Goal: Information Seeking & Learning: Learn about a topic

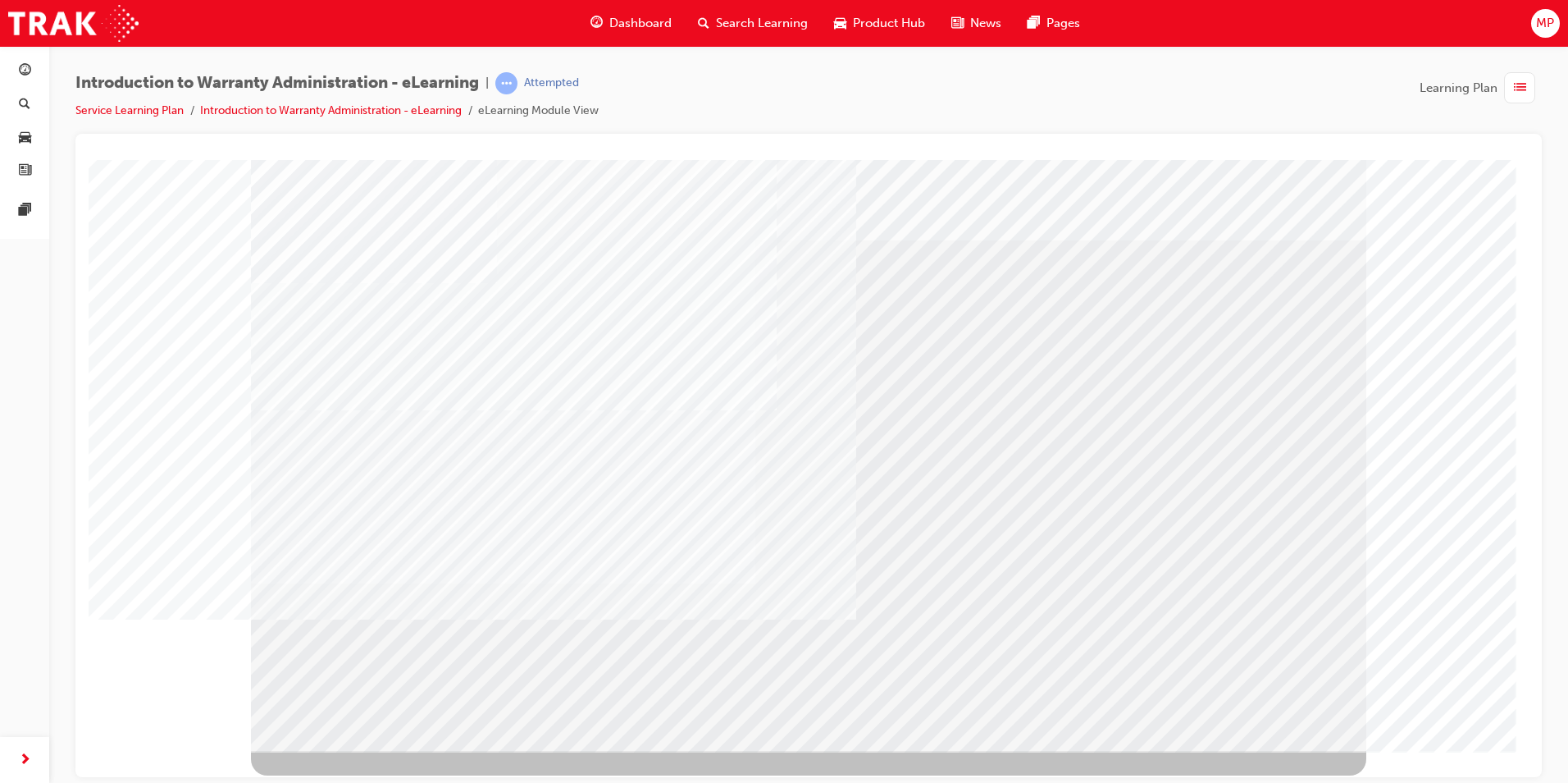
drag, startPoint x: 547, startPoint y: 411, endPoint x: 654, endPoint y: 512, distance: 147.1
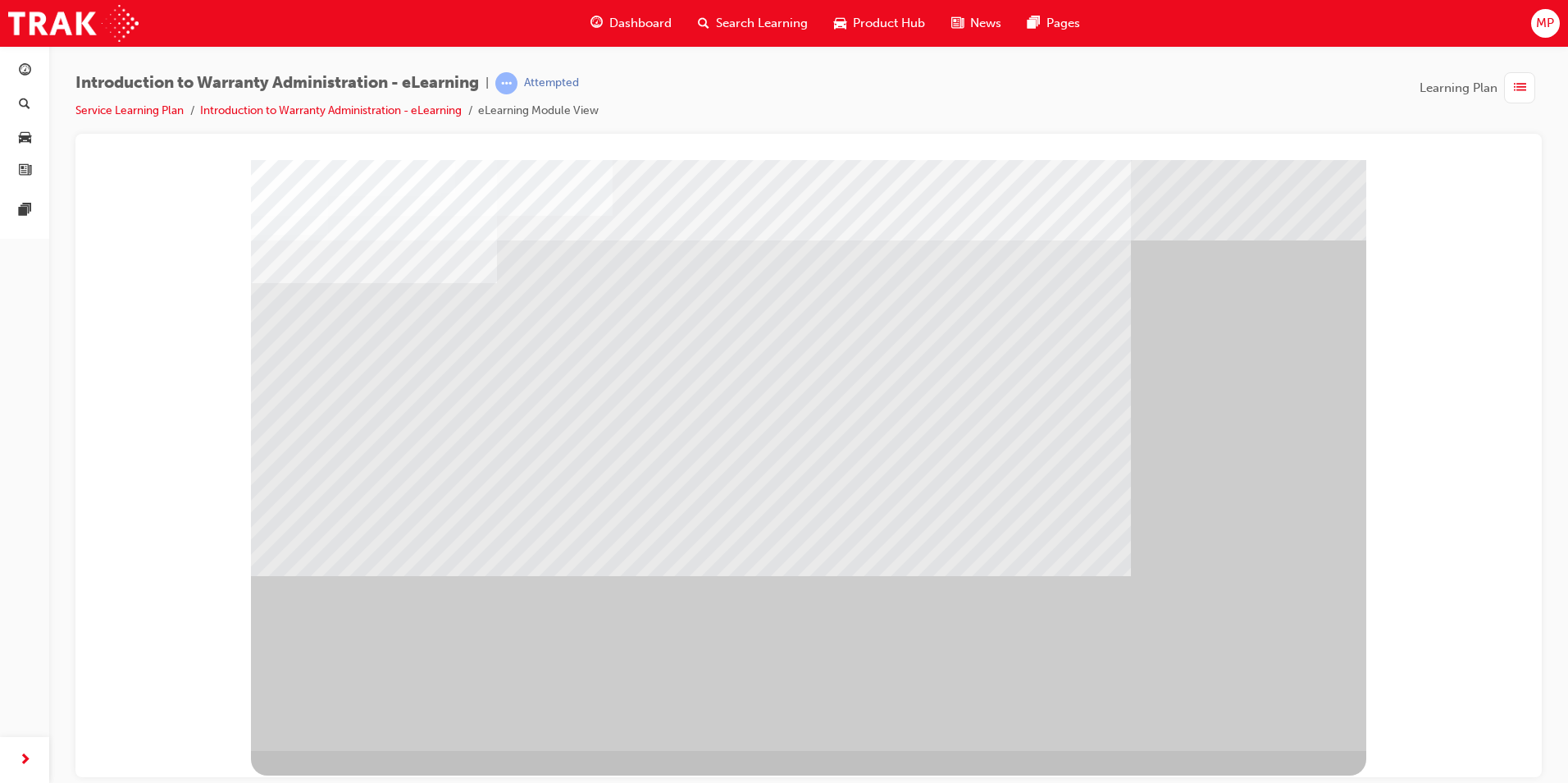
click at [1484, 165] on div at bounding box center [809, 165] width 1427 height 0
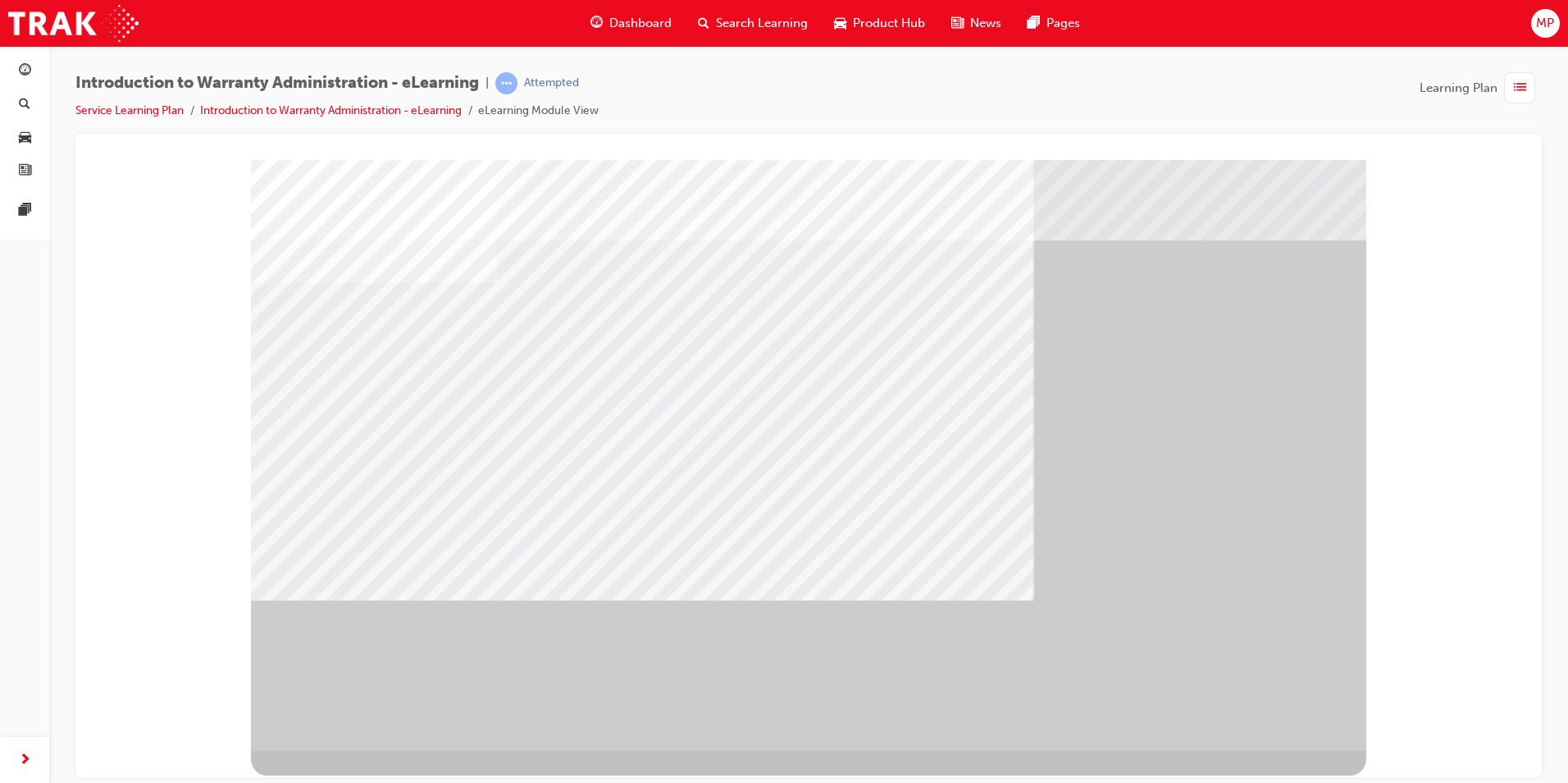
click at [1281, 691] on div "" at bounding box center [808, 454] width 1115 height 591
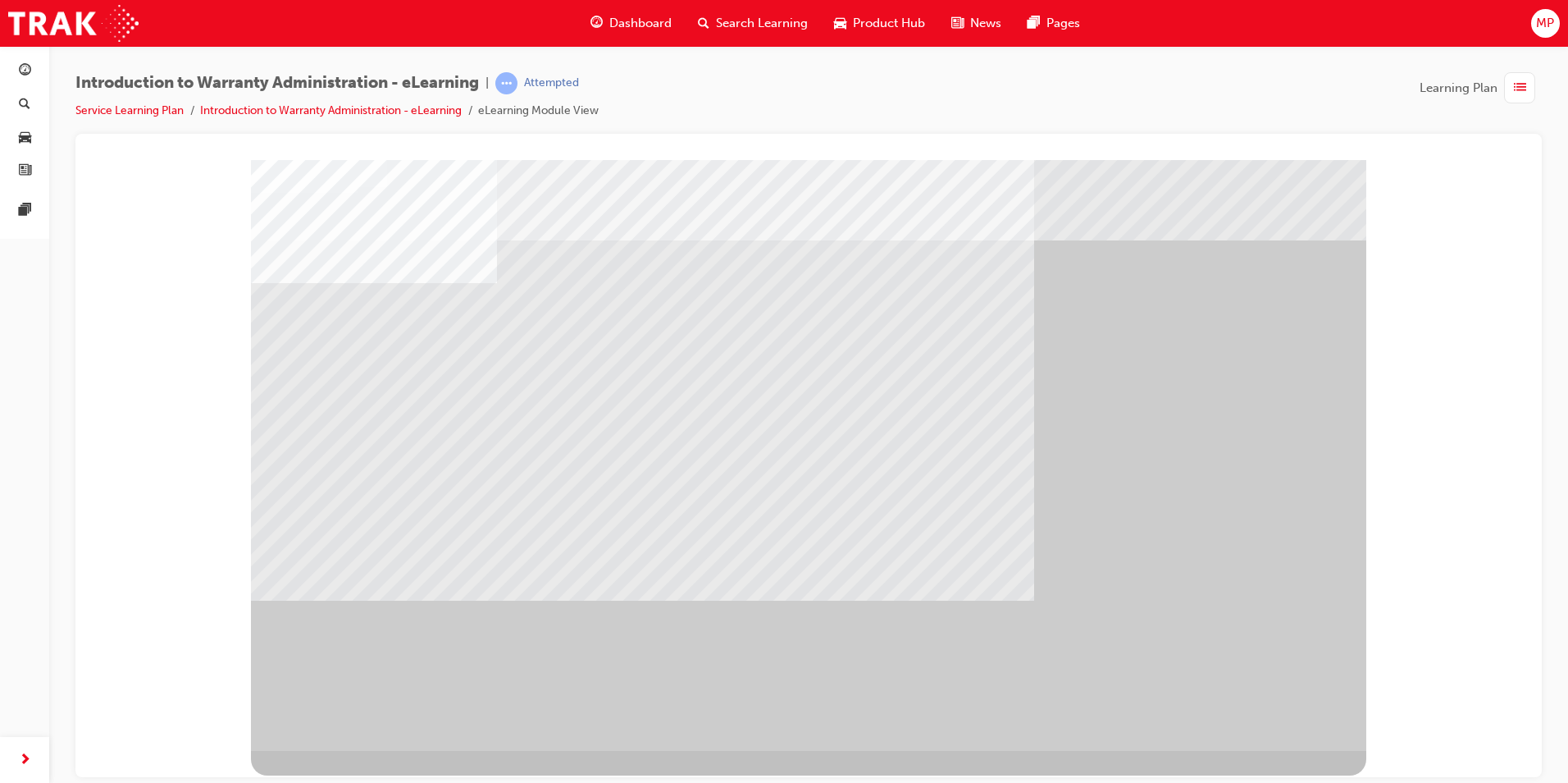
drag, startPoint x: 1263, startPoint y: 707, endPoint x: 1244, endPoint y: 677, distance: 35.5
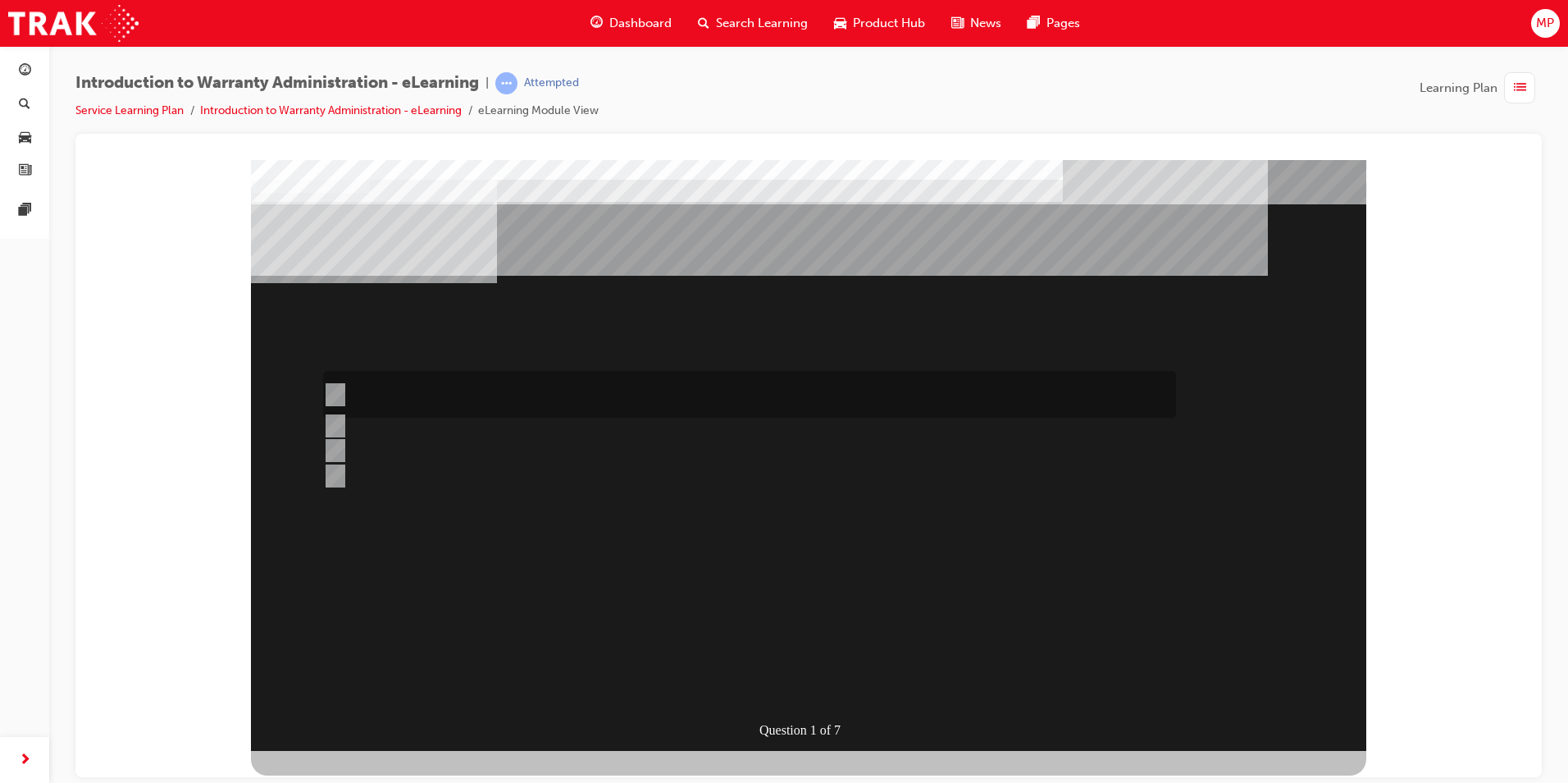
click at [332, 397] on input "The Dealer submits a request for an exchange via an Audio Exchange Form or an e…" at bounding box center [332, 395] width 18 height 18
radio input "true"
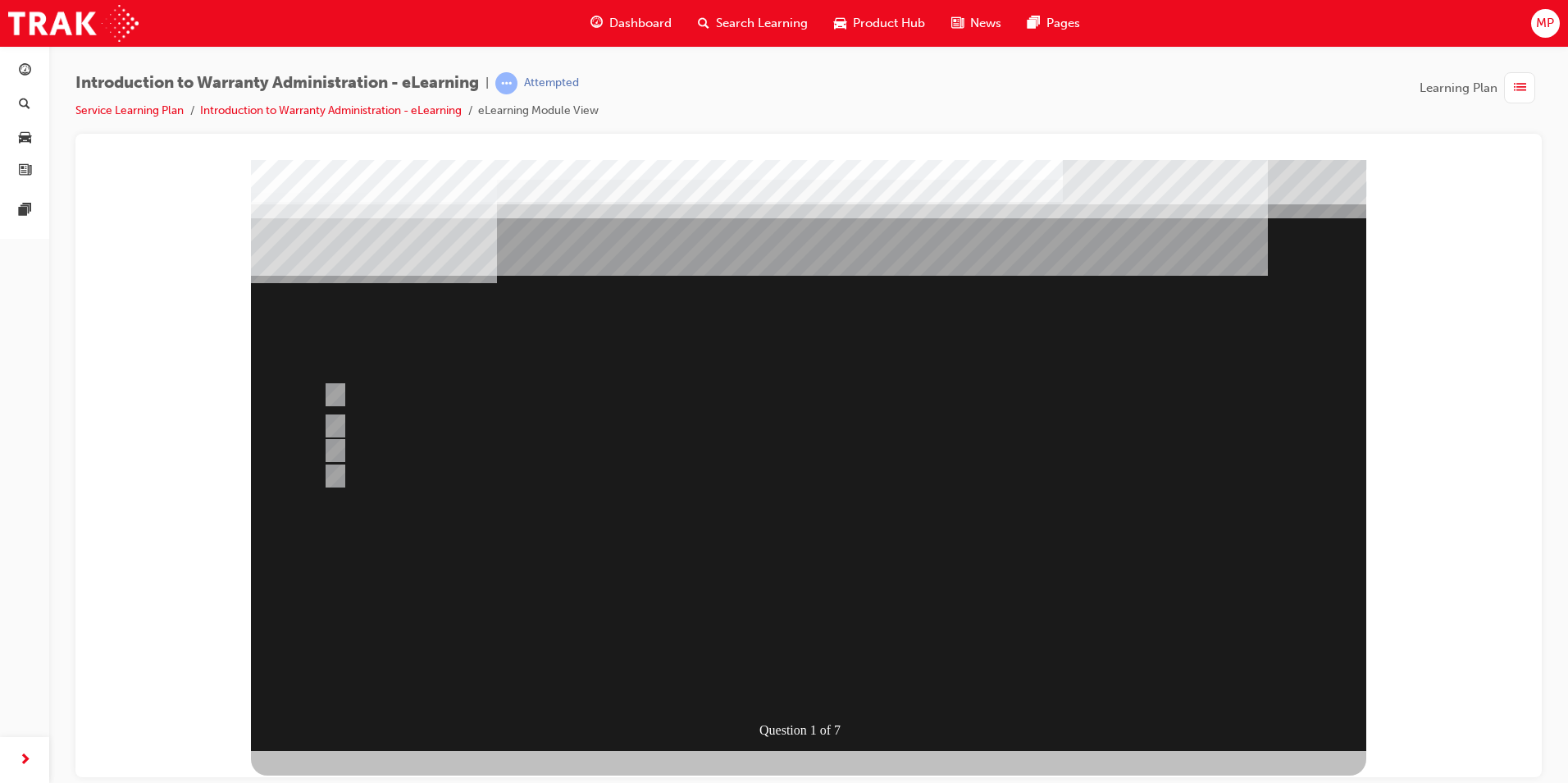
click at [784, 490] on div at bounding box center [808, 454] width 1115 height 591
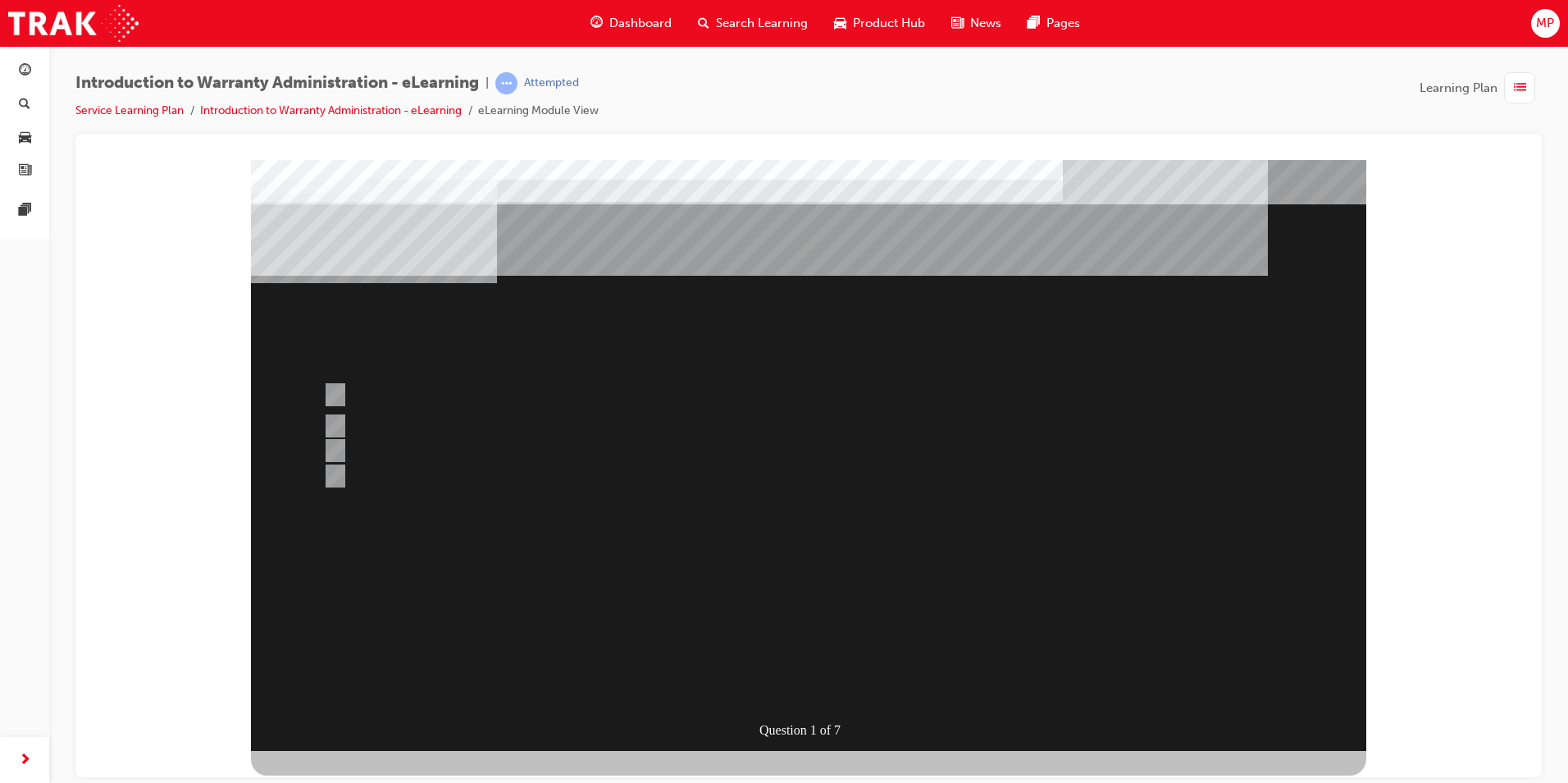
click at [349, 456] on div at bounding box center [745, 459] width 853 height 44
radio input "true"
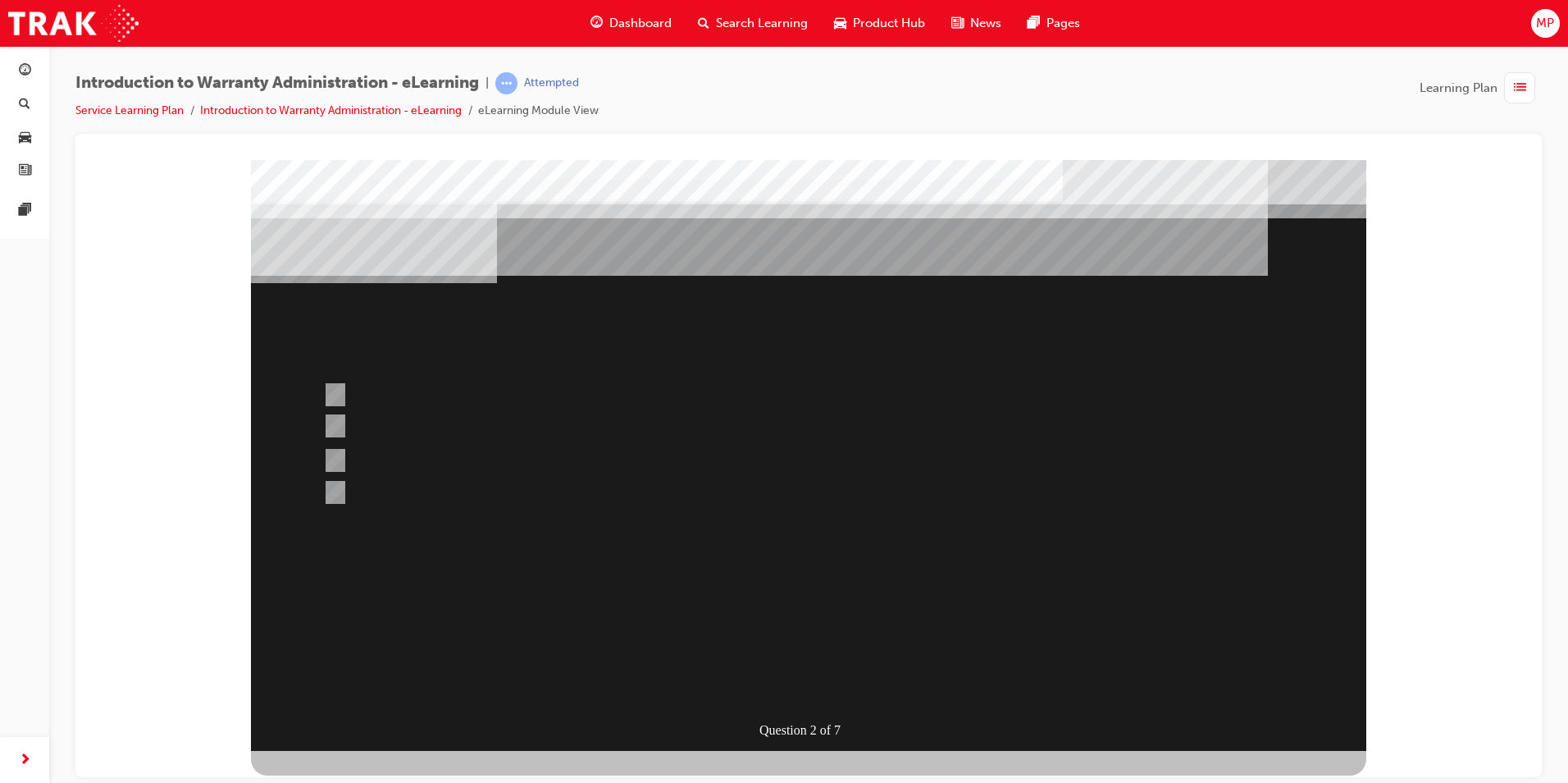
click at [829, 673] on div at bounding box center [808, 454] width 1115 height 591
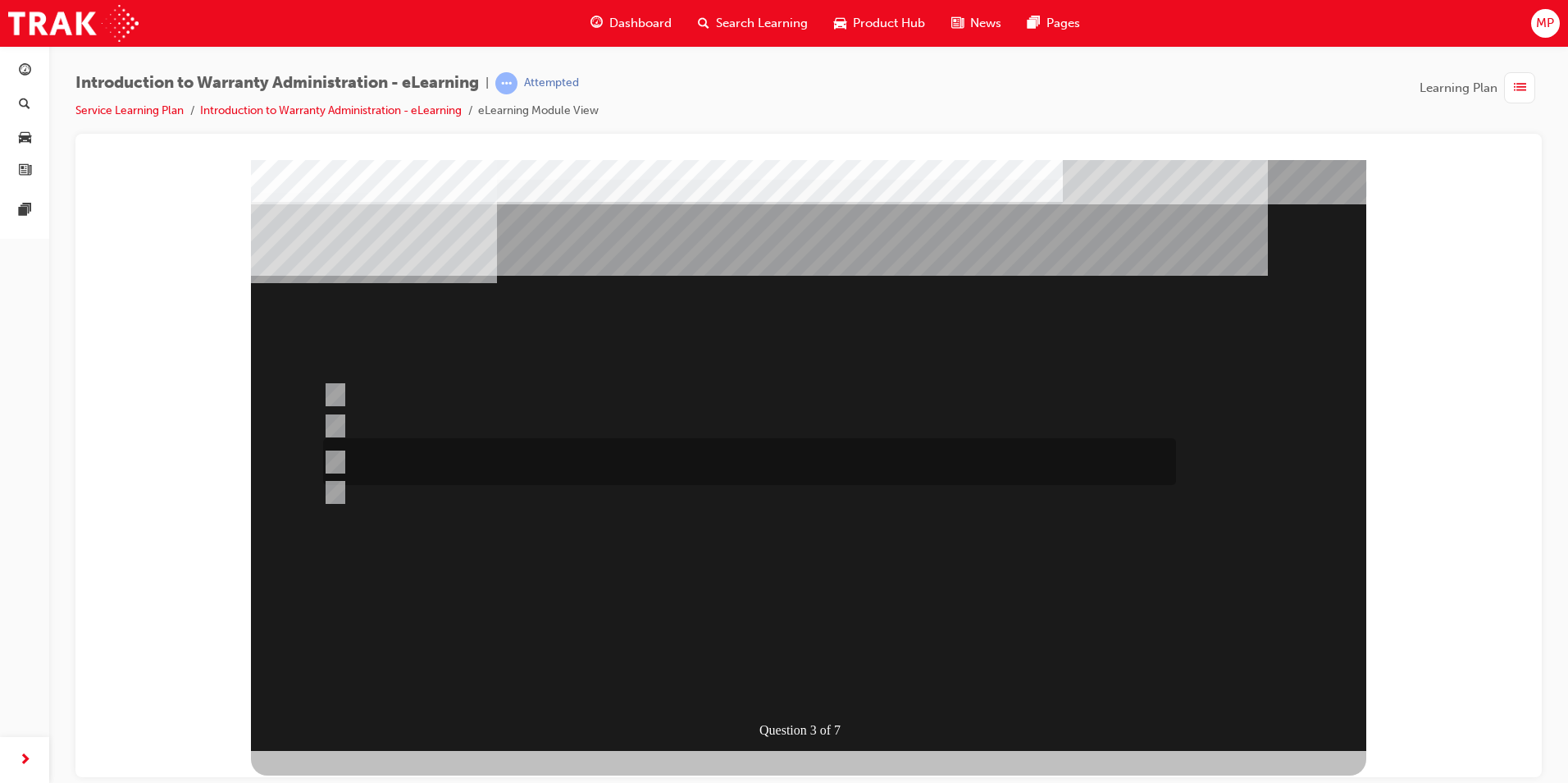
click at [340, 459] on input "No, not all components have the same coverage, for example the vehicles 12V bat…" at bounding box center [332, 462] width 18 height 18
radio input "true"
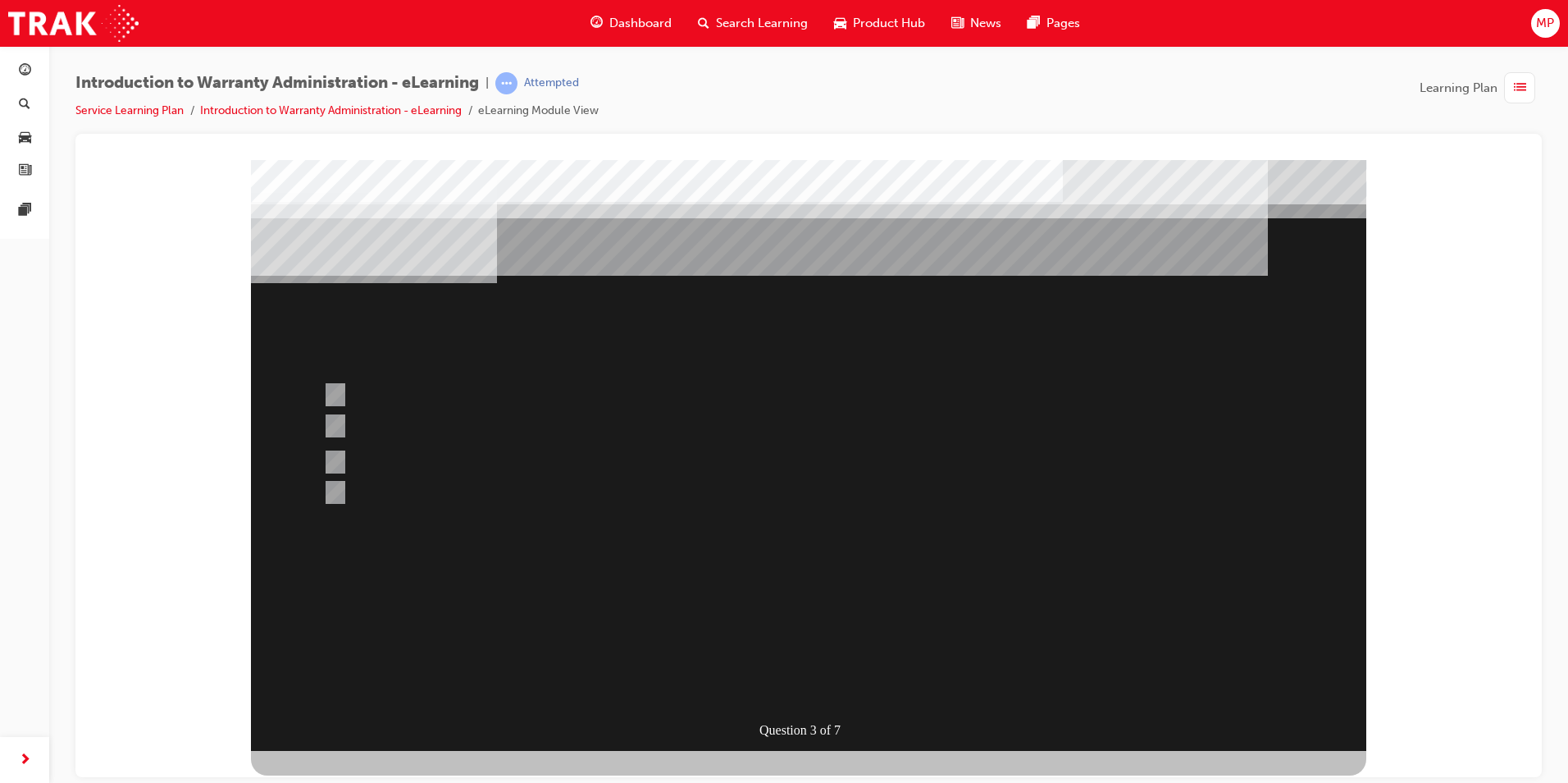
click at [802, 681] on div at bounding box center [808, 454] width 1115 height 591
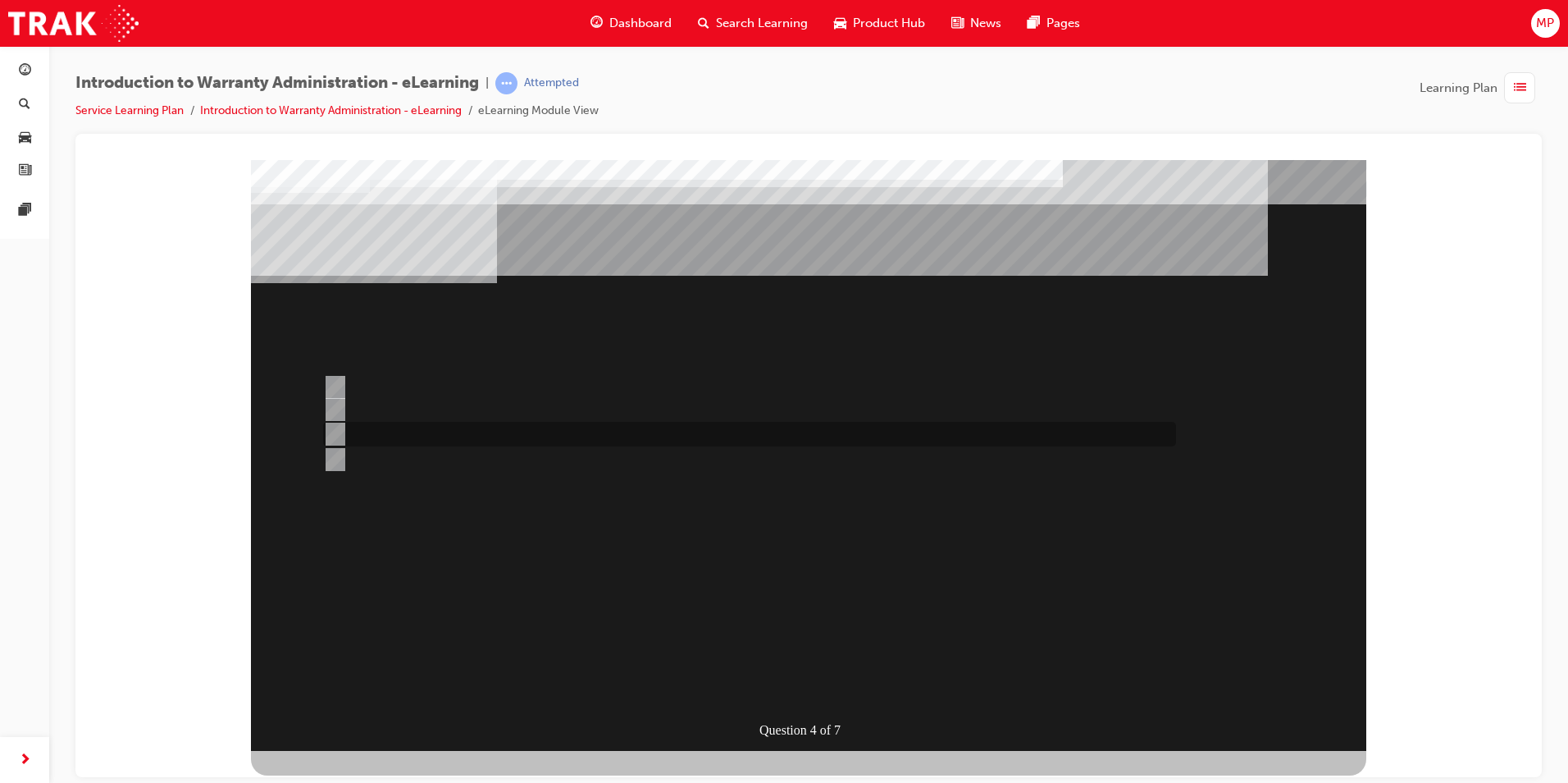
click at [334, 427] on input "Vehicle details can be sourced via the Enquiries radio button." at bounding box center [332, 434] width 18 height 18
radio input "true"
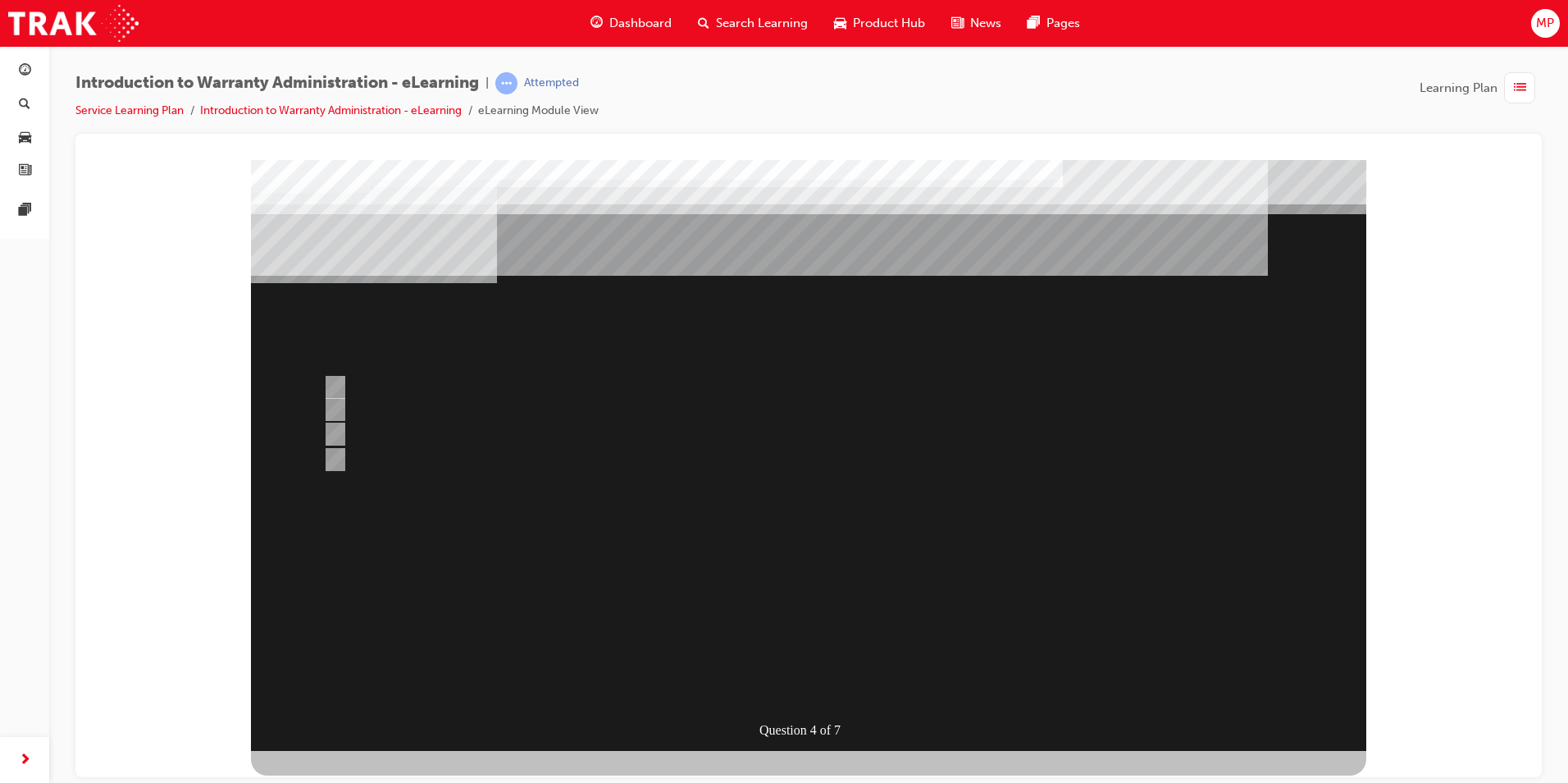
click at [331, 455] on div at bounding box center [808, 454] width 1115 height 591
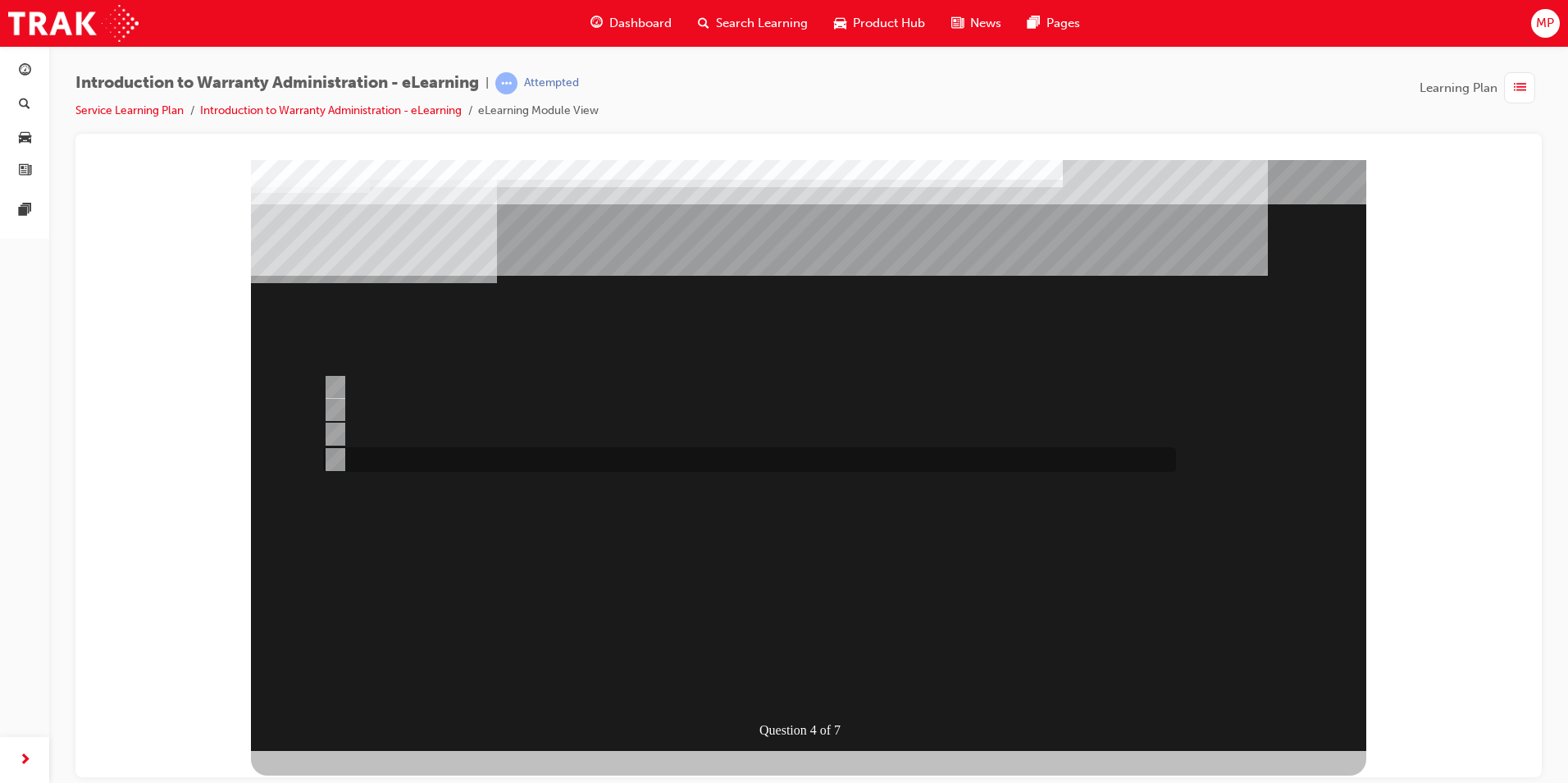
click at [339, 456] on input "Outstanding CSE (Customer Service Exercise) Reports can be run using WiNpaq." at bounding box center [332, 459] width 18 height 18
radio input "true"
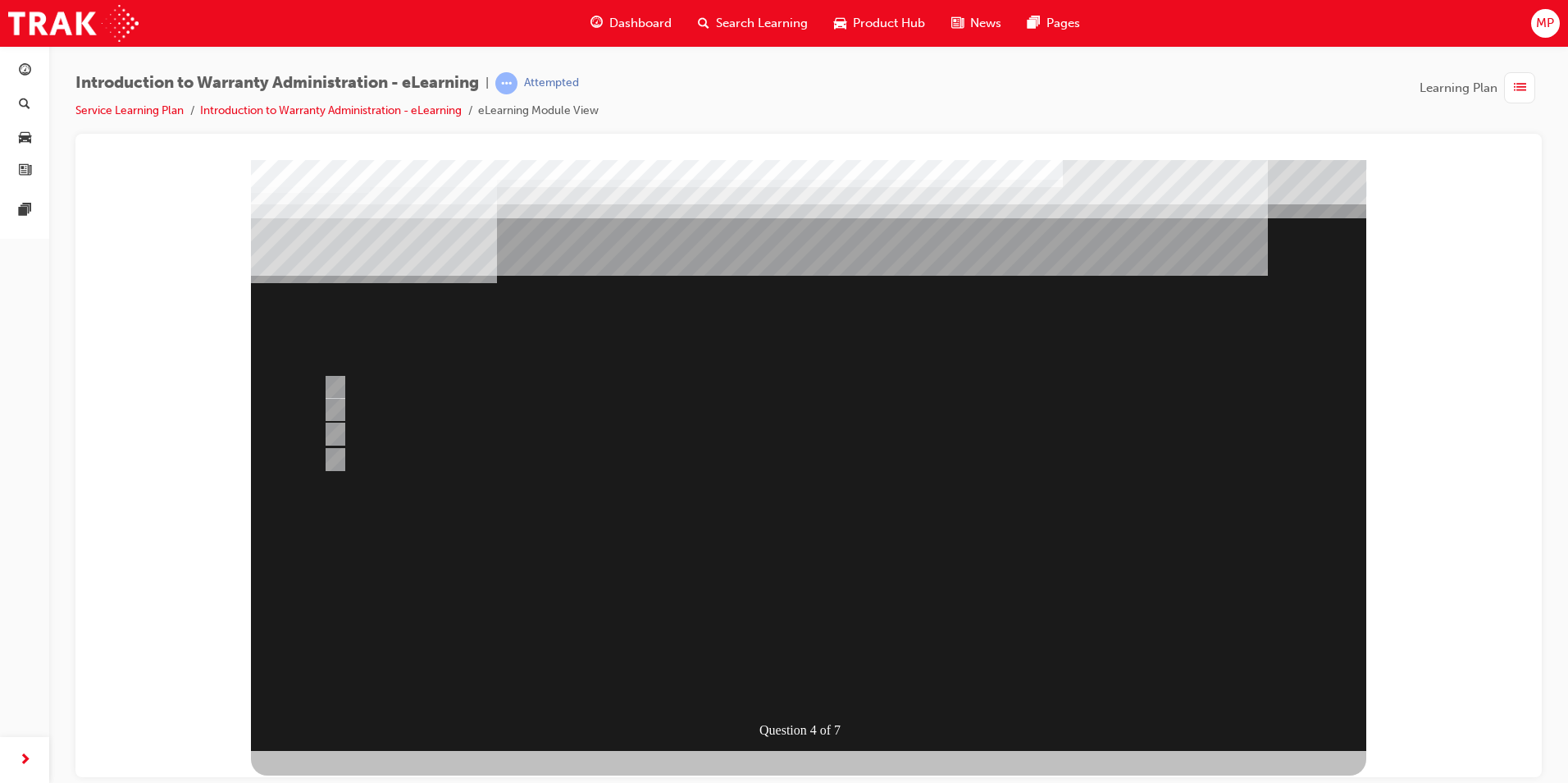
click at [804, 676] on div at bounding box center [808, 454] width 1115 height 591
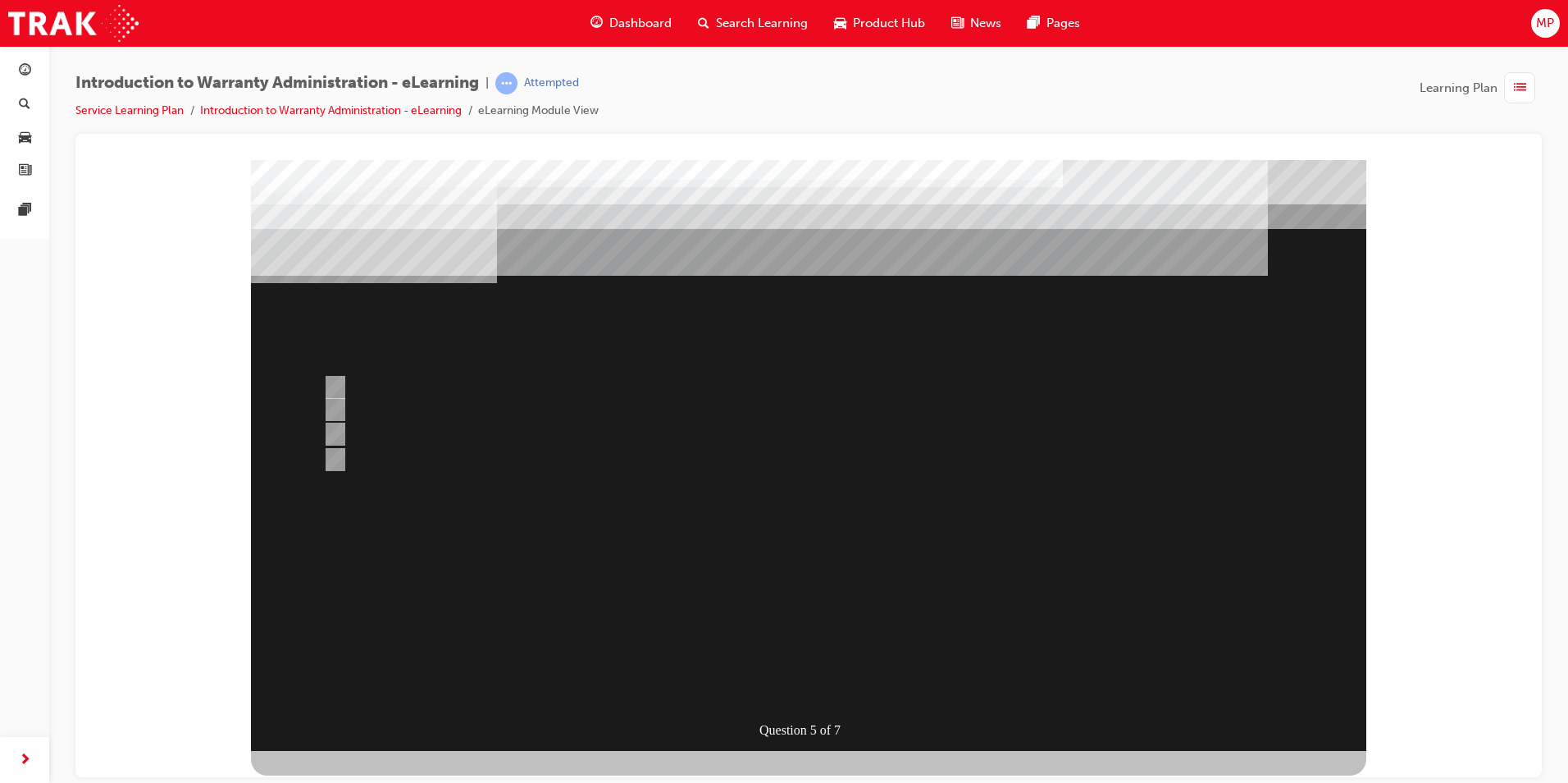
click at [336, 385] on div at bounding box center [808, 454] width 1115 height 591
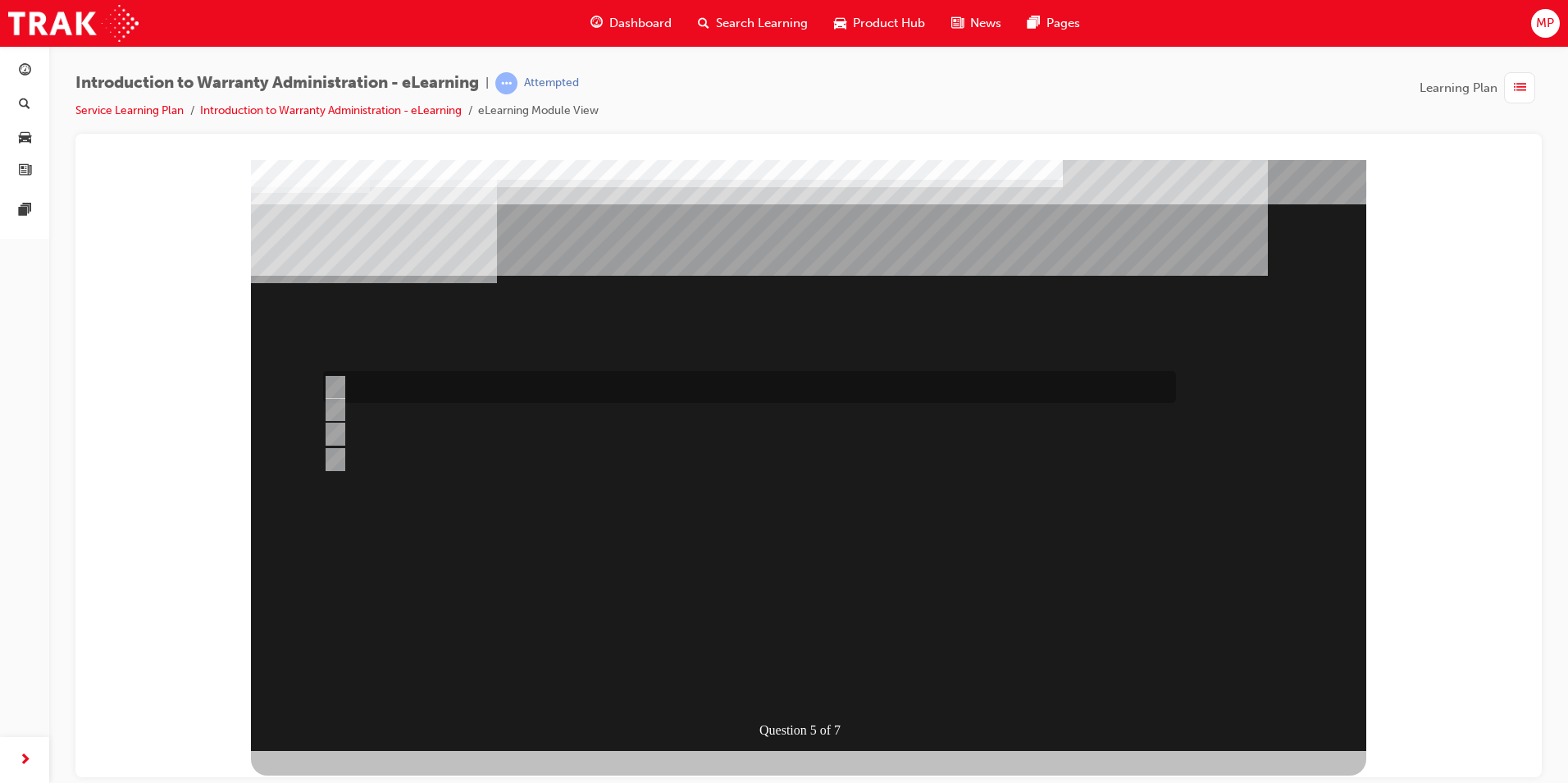
click at [332, 377] on div at bounding box center [745, 387] width 853 height 32
radio input "true"
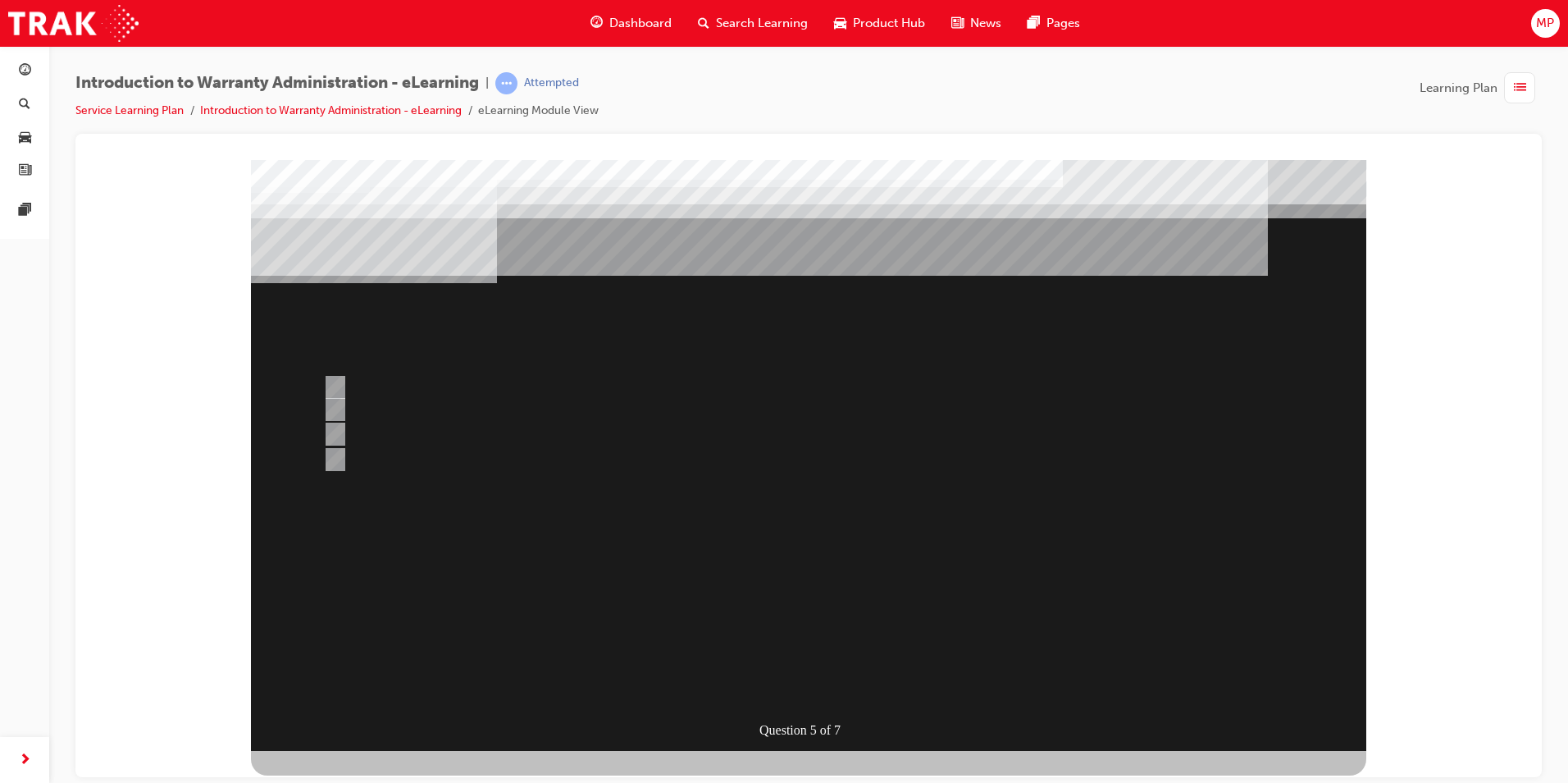
click at [784, 690] on div at bounding box center [808, 454] width 1115 height 591
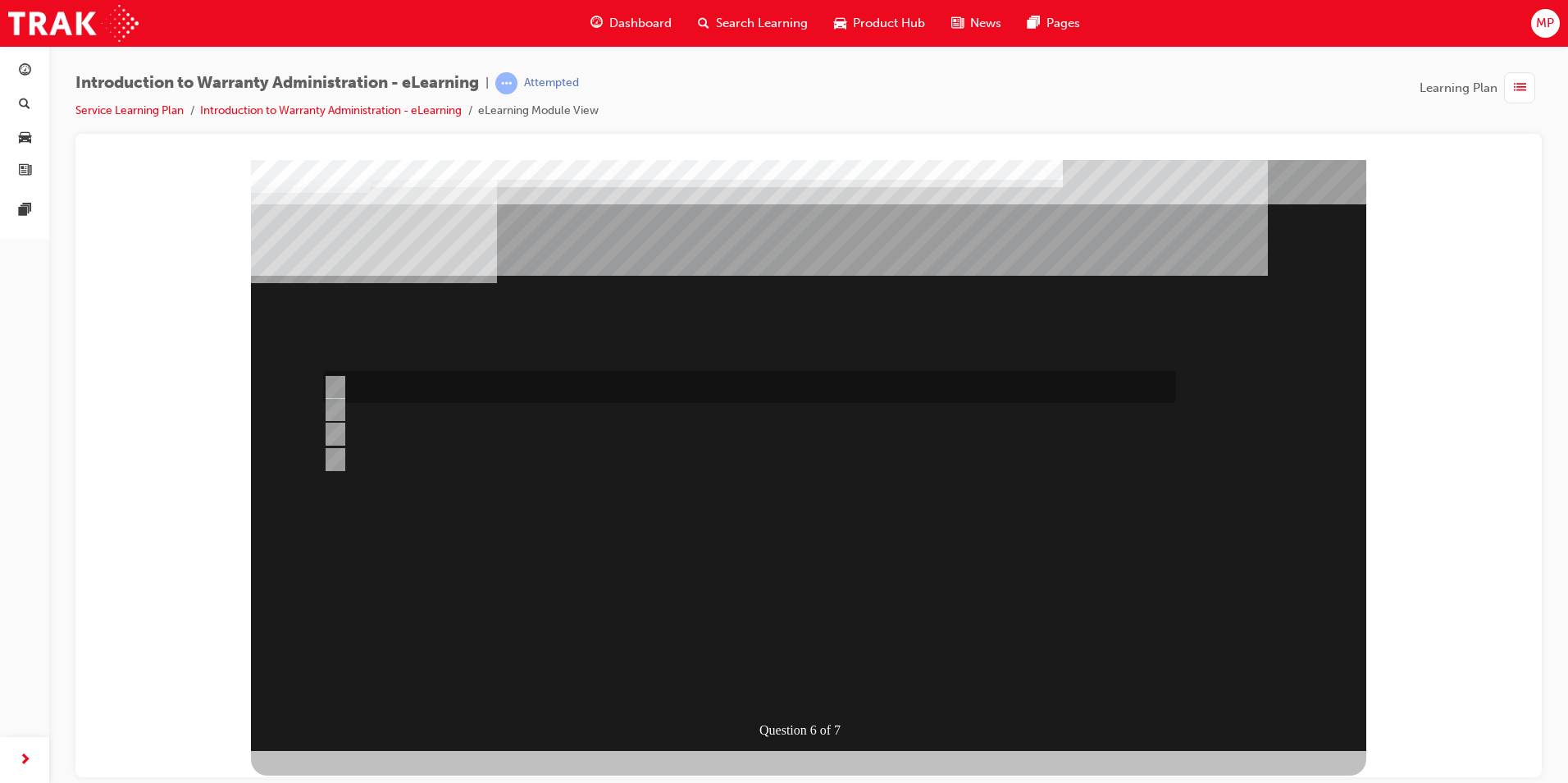
click at [331, 387] on input "The Prior Authorisation Request & Documentation Guide." at bounding box center [332, 387] width 18 height 18
radio input "true"
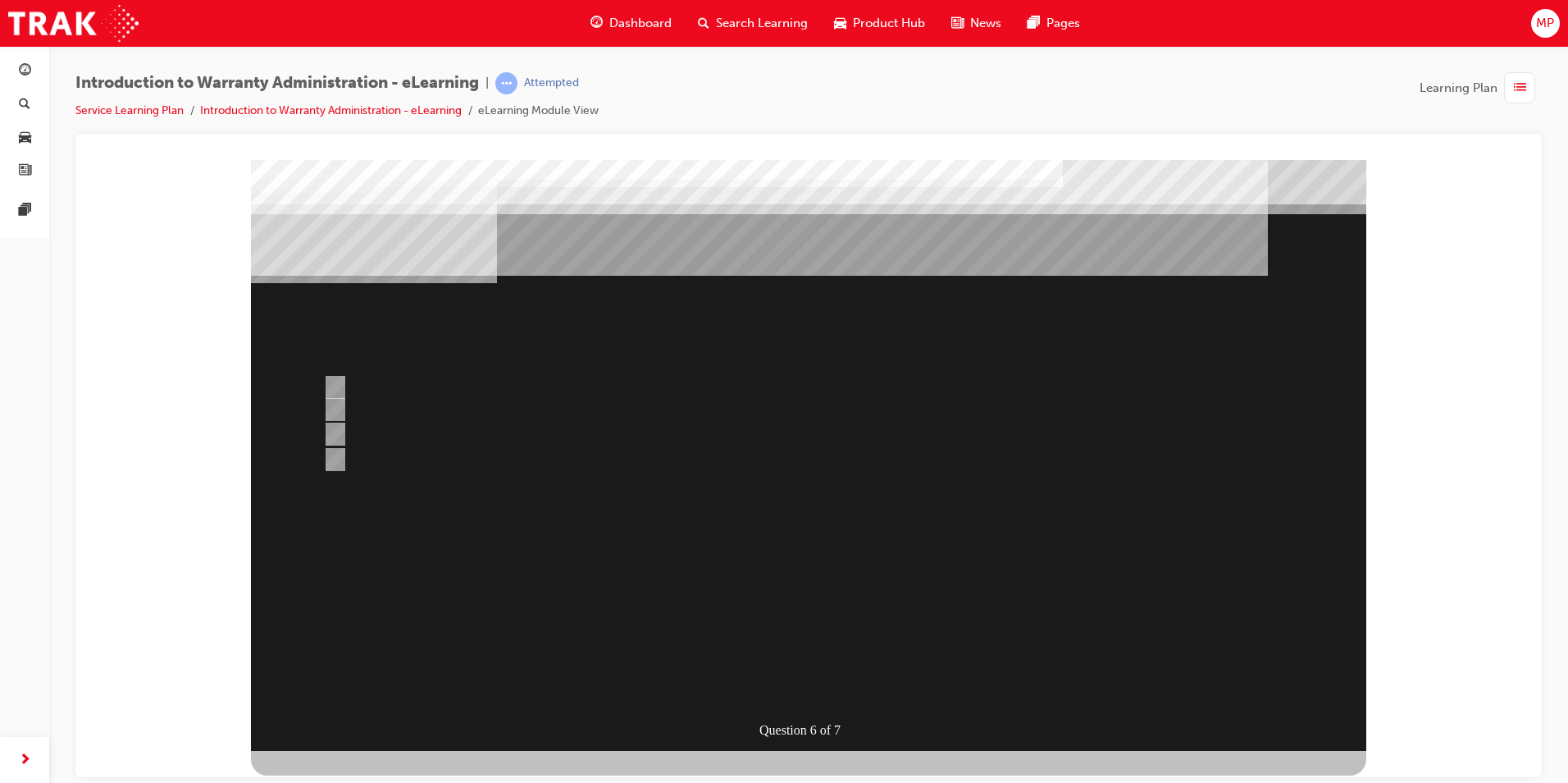
click at [333, 429] on div at bounding box center [808, 454] width 1115 height 591
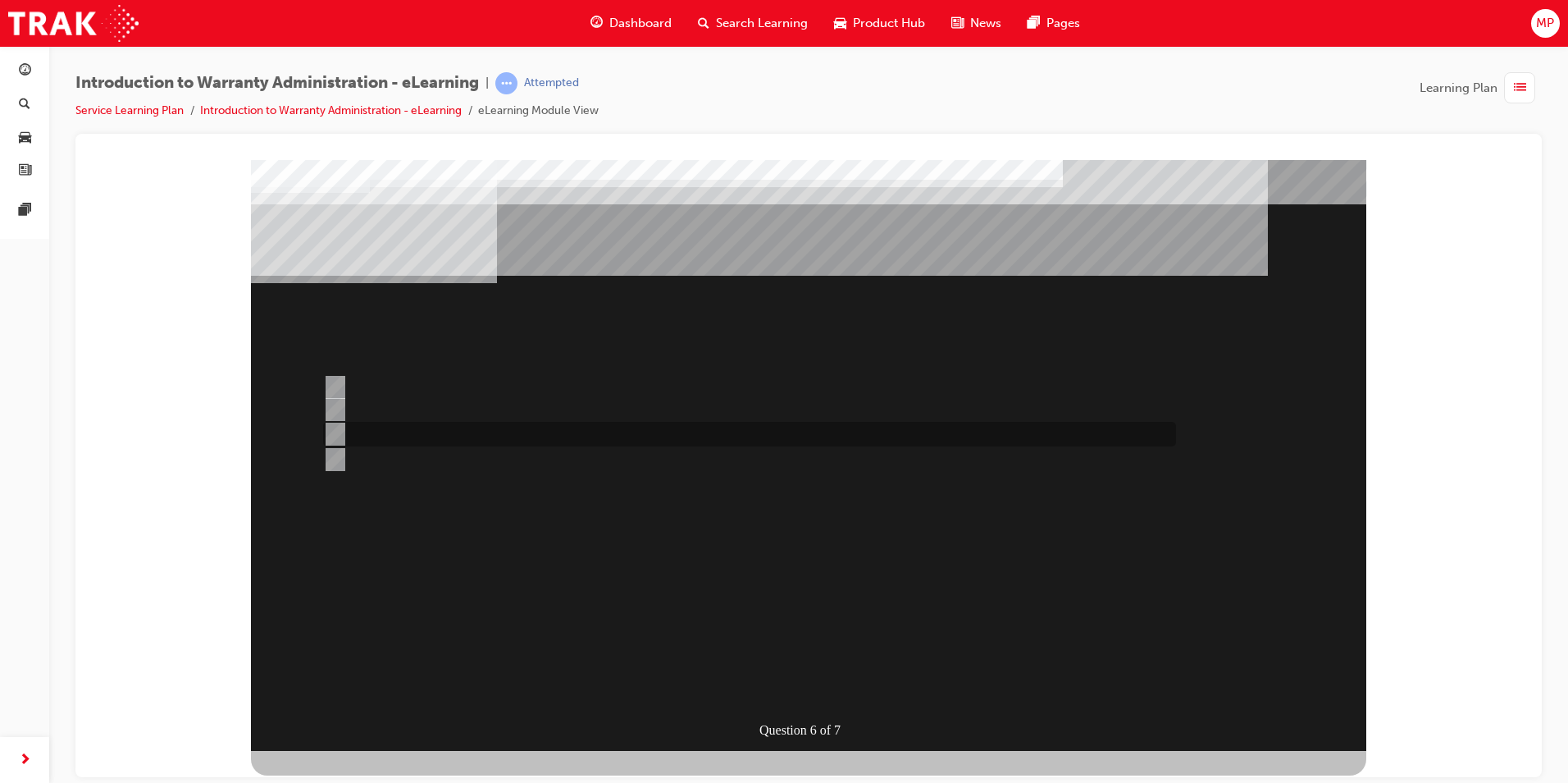
click at [337, 429] on input "The WiNpaq Dealer Reference Manual." at bounding box center [332, 434] width 18 height 18
radio input "true"
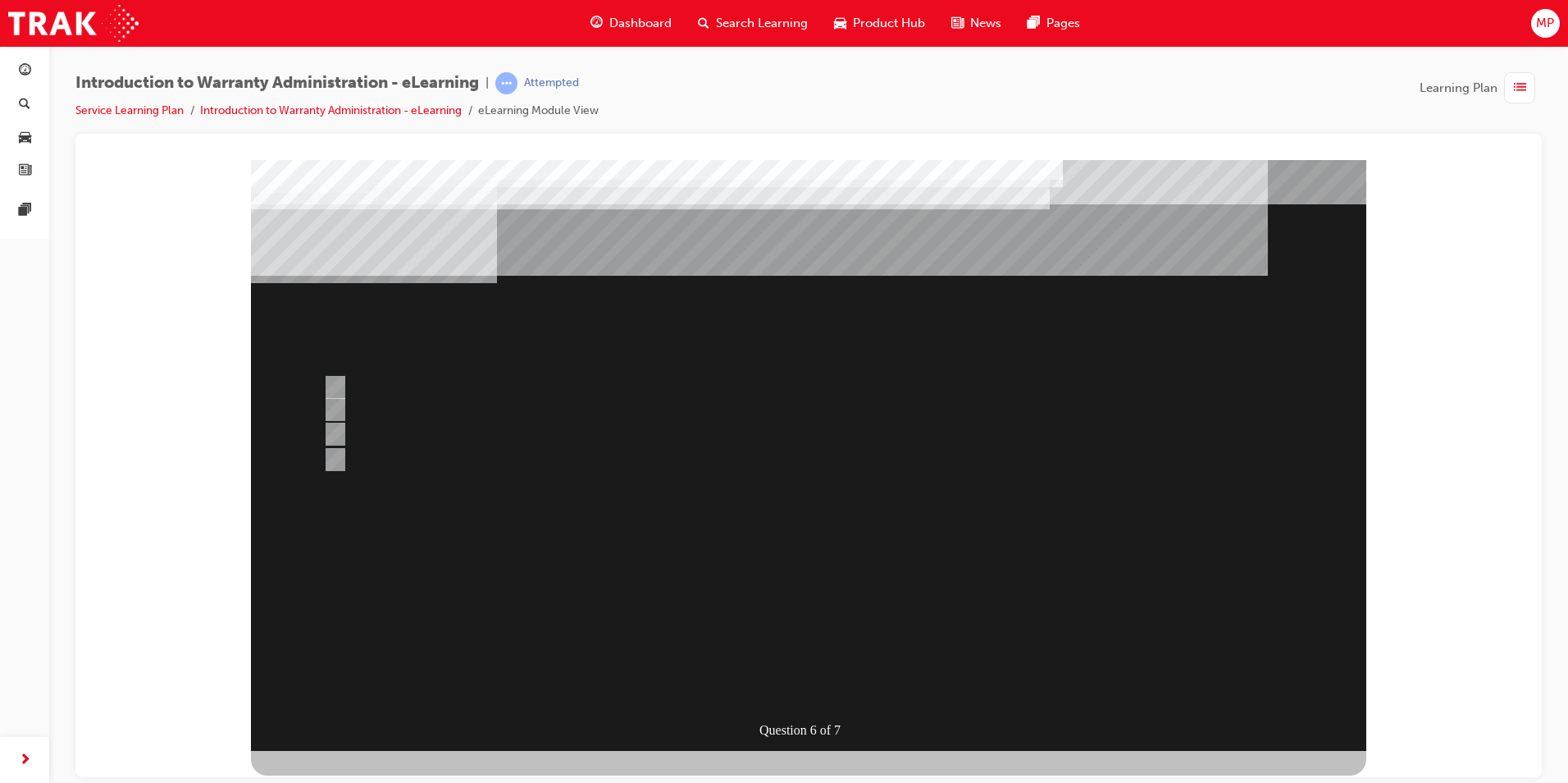
click at [823, 556] on div at bounding box center [808, 454] width 1115 height 591
click at [336, 383] on input "The WPPM is to be used as a guide only and Dealers can adjudicate independently." at bounding box center [332, 387] width 18 height 18
radio input "true"
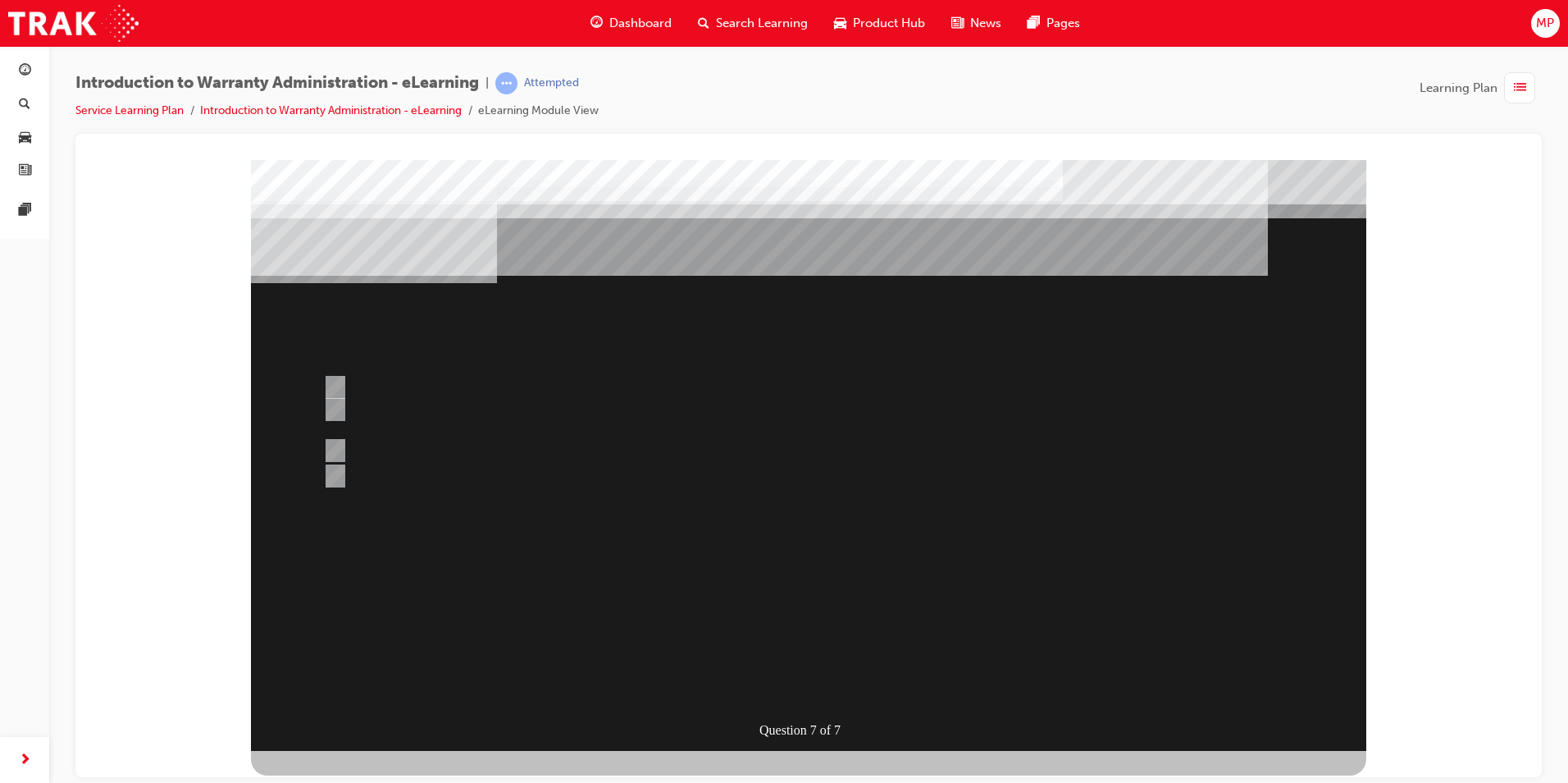
click at [820, 586] on div at bounding box center [808, 454] width 1115 height 591
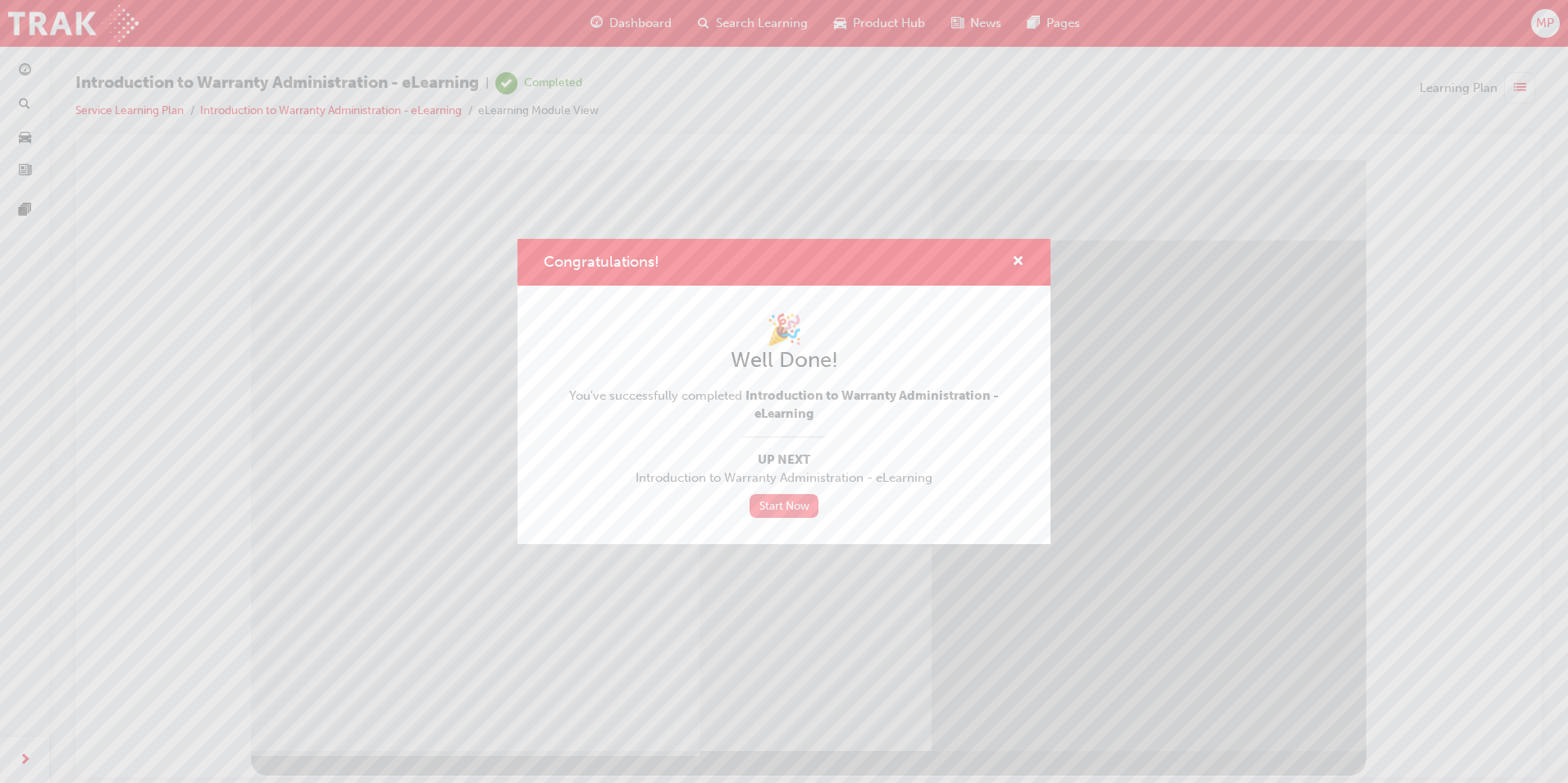
click at [775, 500] on link "Start Now" at bounding box center [784, 505] width 69 height 23
click at [793, 505] on link "Start Now" at bounding box center [784, 505] width 69 height 23
click at [764, 511] on link "Start Now" at bounding box center [784, 505] width 69 height 23
click at [766, 504] on link "Start Now" at bounding box center [784, 505] width 69 height 23
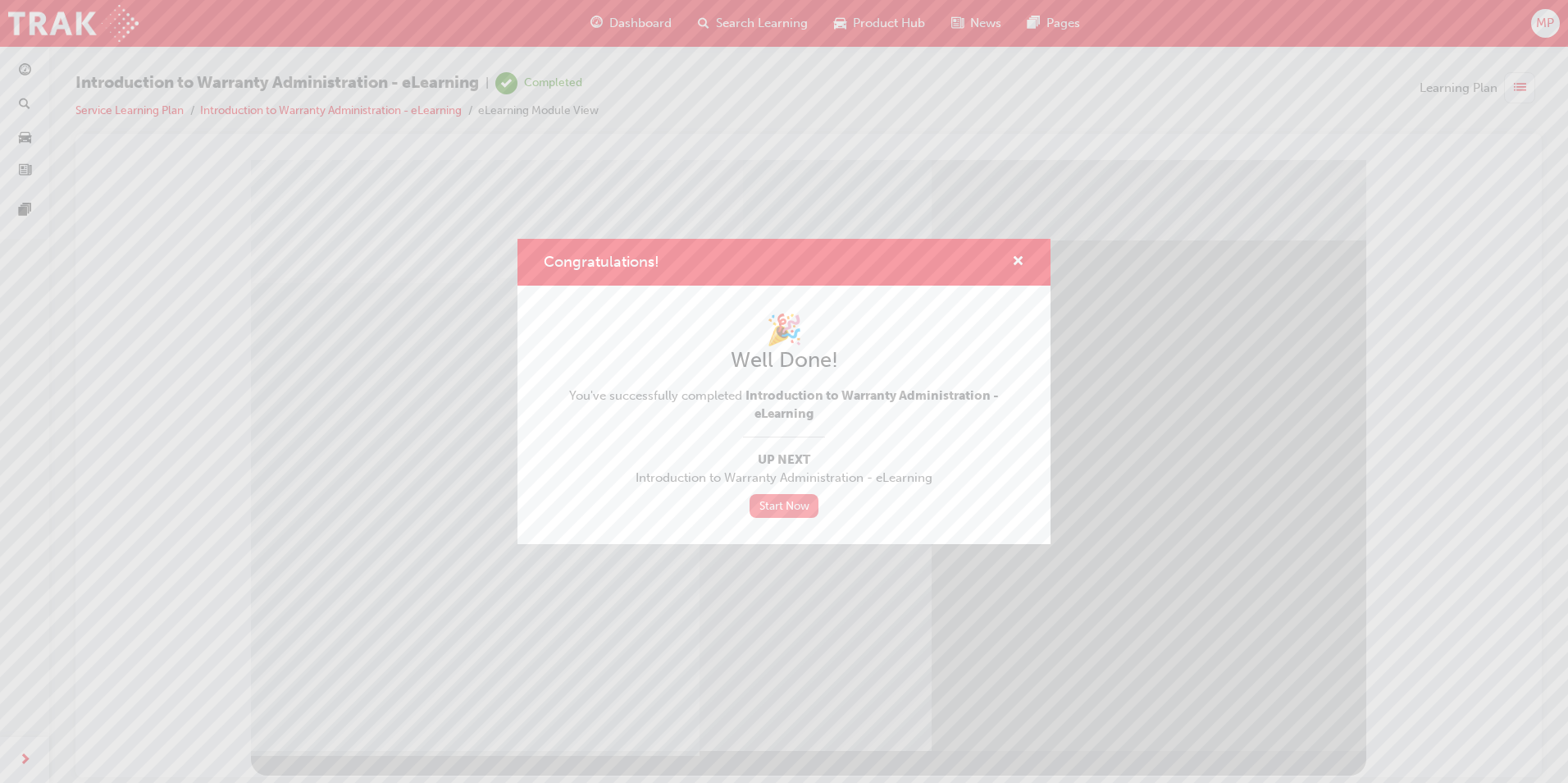
click at [804, 506] on link "Start Now" at bounding box center [784, 505] width 69 height 23
click at [1012, 255] on span "cross-icon" at bounding box center [1018, 262] width 13 height 14
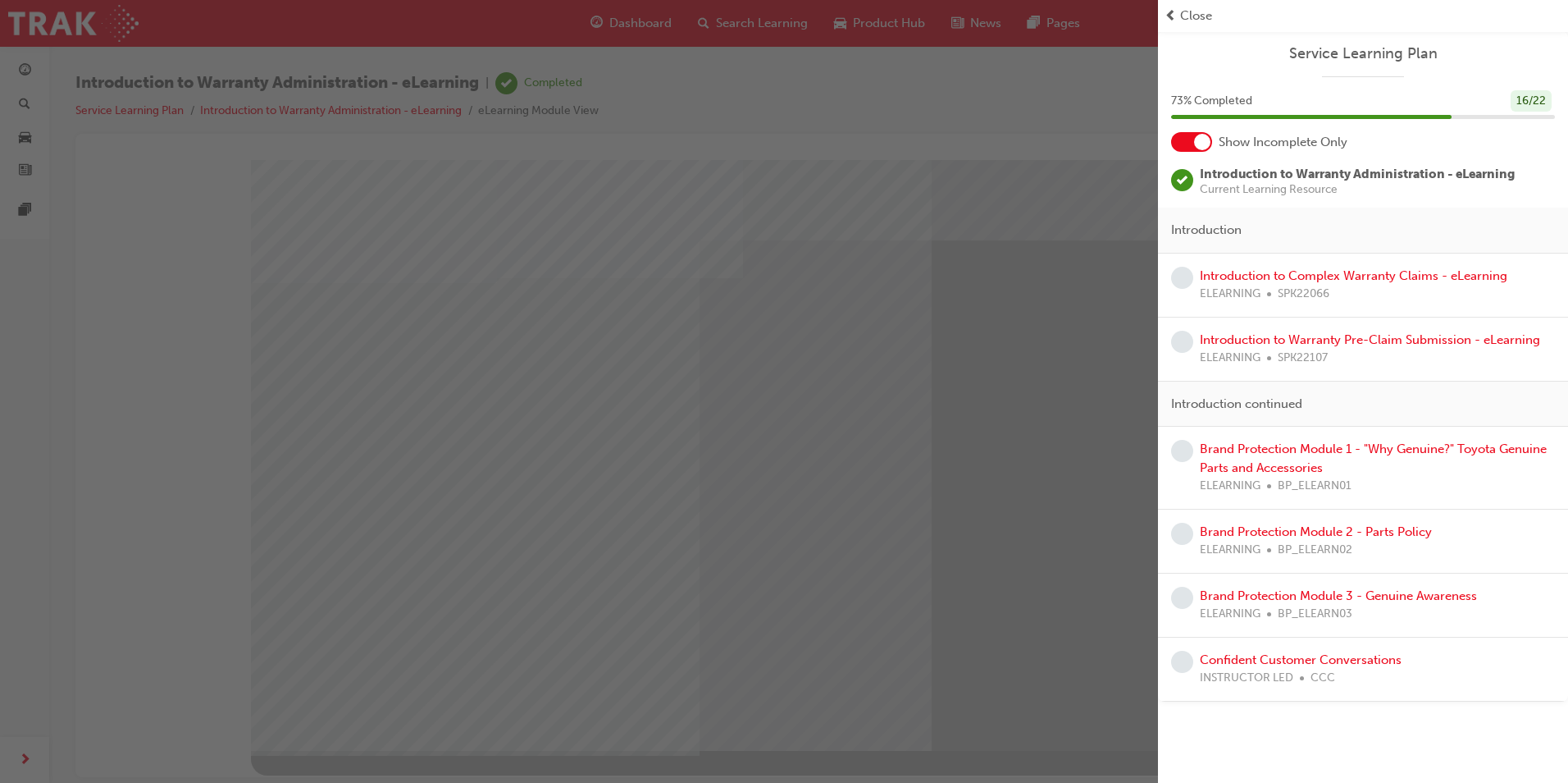
drag, startPoint x: 1316, startPoint y: 283, endPoint x: 1303, endPoint y: 289, distance: 14.3
click at [1316, 283] on div "Introduction to Complex Warranty Claims - eLearning ELEARNING SPK22066" at bounding box center [1353, 285] width 307 height 37
click at [1307, 273] on link "Introduction to Complex Warranty Claims - eLearning" at bounding box center [1353, 275] width 307 height 14
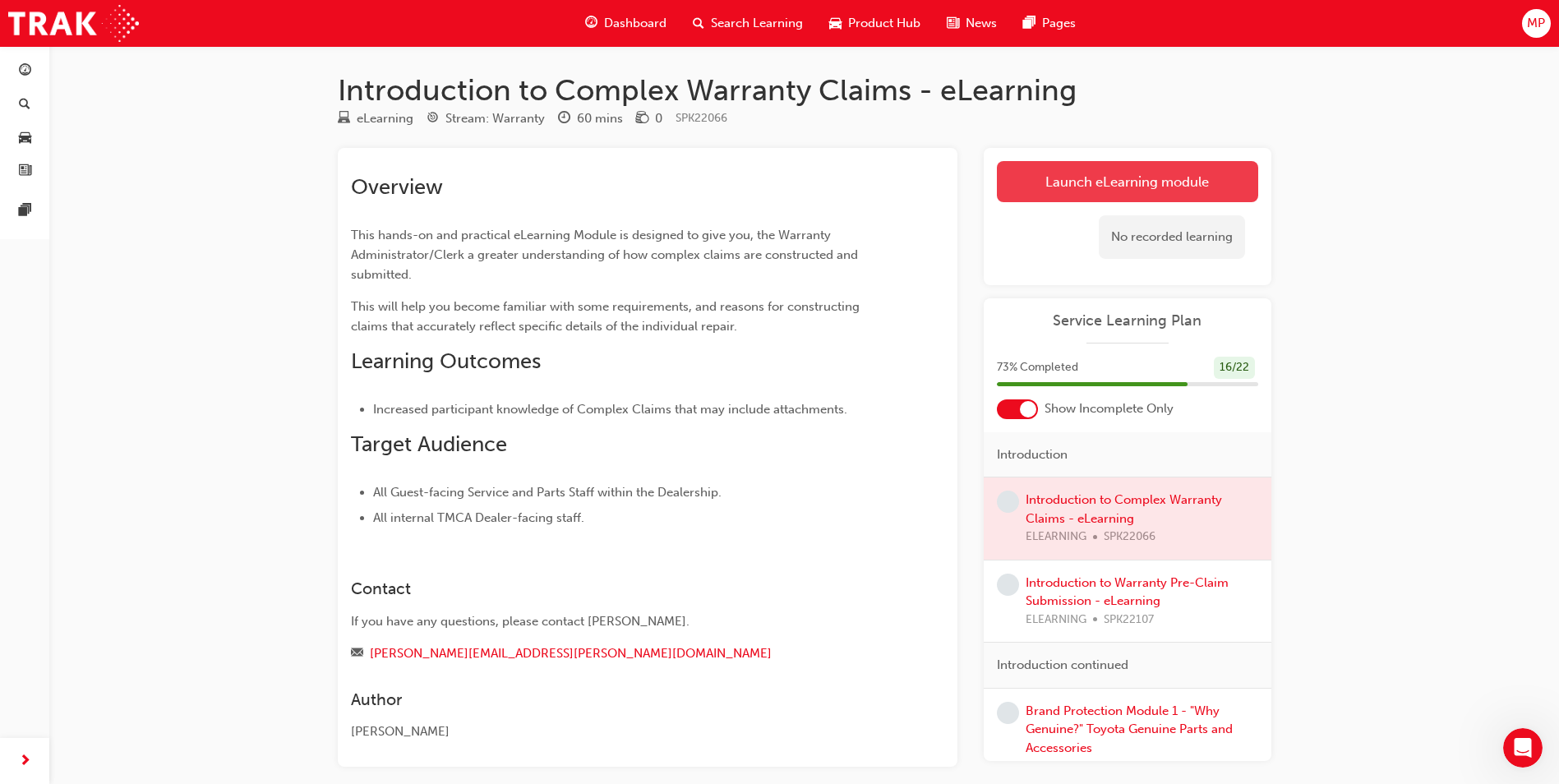
click at [1083, 183] on link "Launch eLearning module" at bounding box center [1128, 182] width 261 height 41
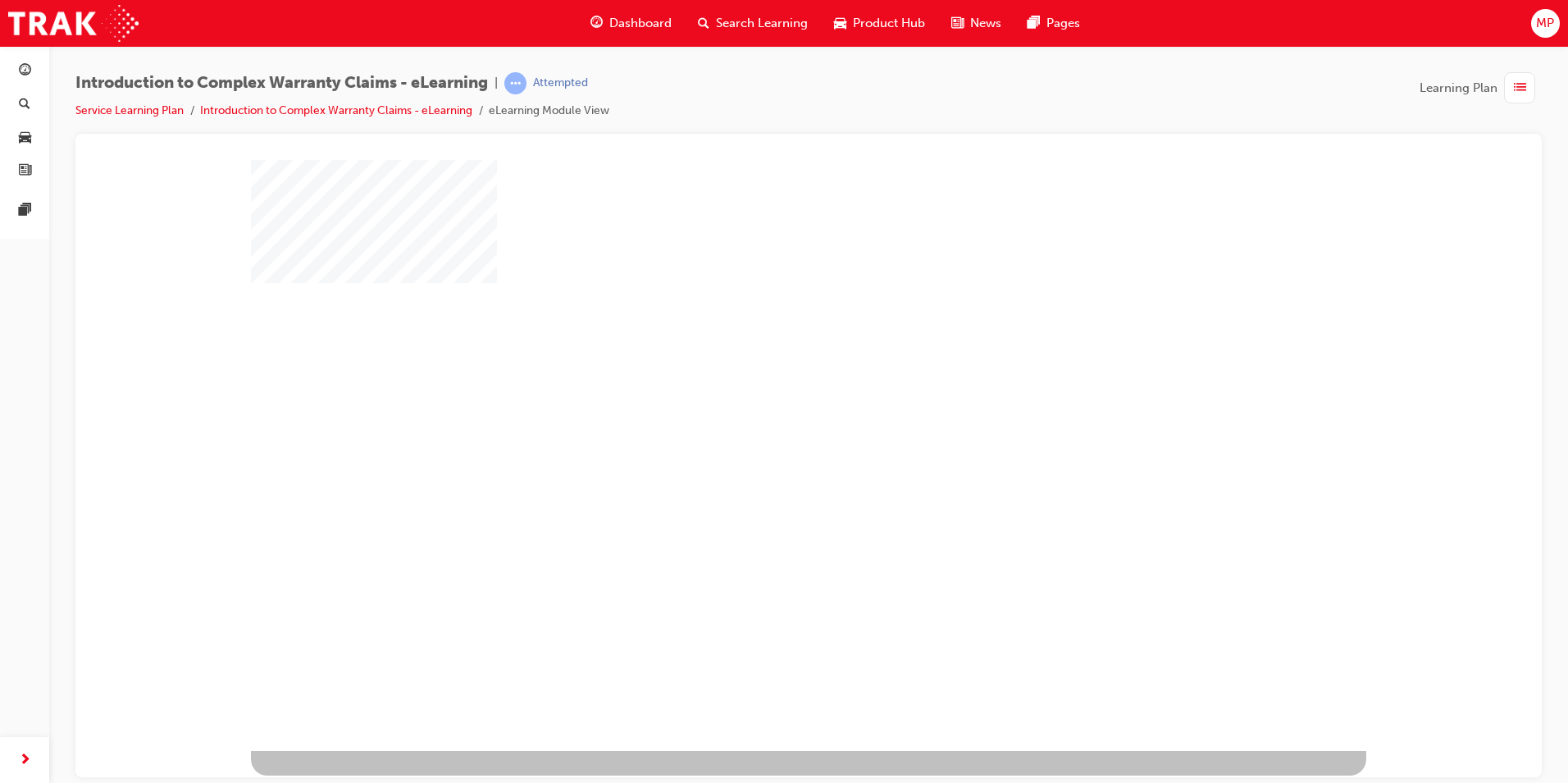
click at [761, 407] on div "play" at bounding box center [761, 407] width 0 height 0
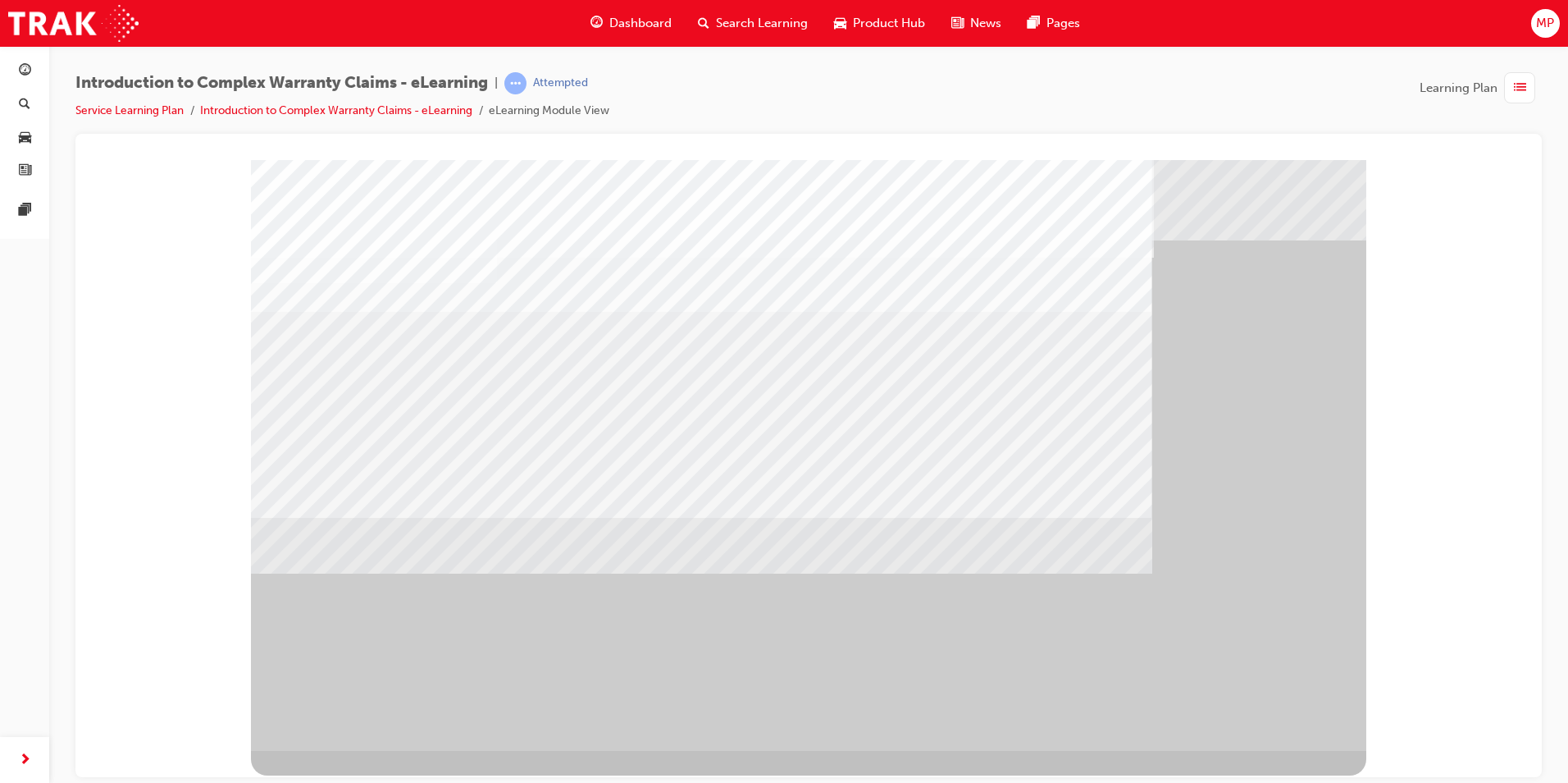
drag, startPoint x: 931, startPoint y: 525, endPoint x: 911, endPoint y: 519, distance: 20.9
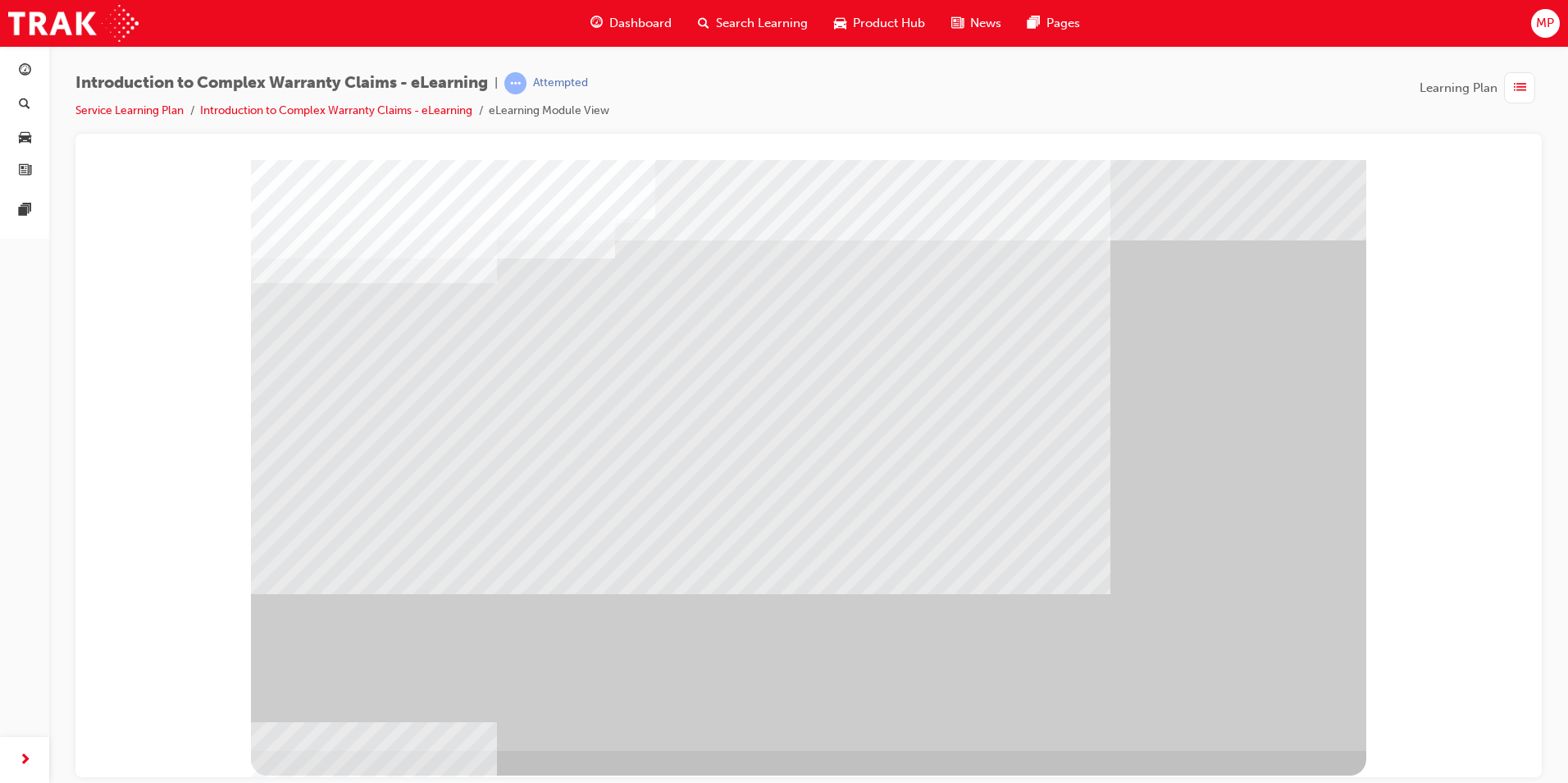
click at [1290, 691] on div "" at bounding box center [808, 454] width 1115 height 591
